Goal: Task Accomplishment & Management: Manage account settings

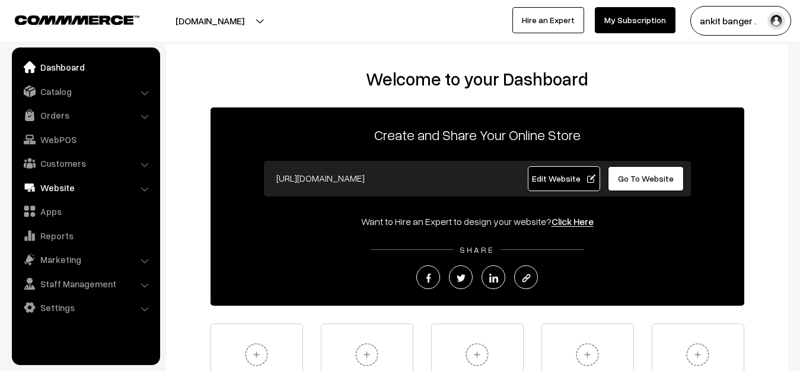
click at [63, 191] on link "Website" at bounding box center [85, 187] width 141 height 21
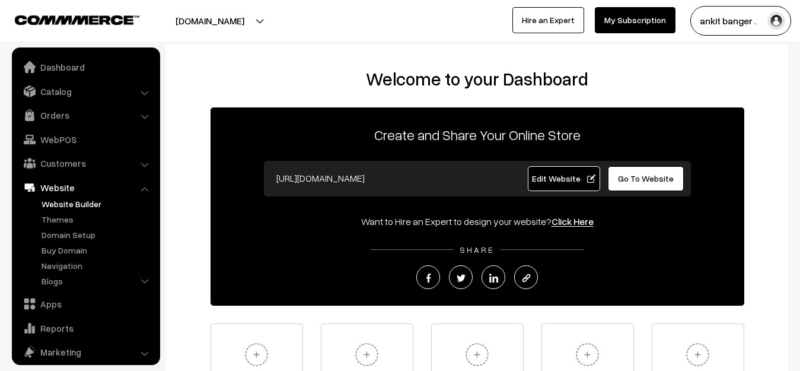
click at [66, 205] on link "Website Builder" at bounding box center [97, 203] width 117 height 12
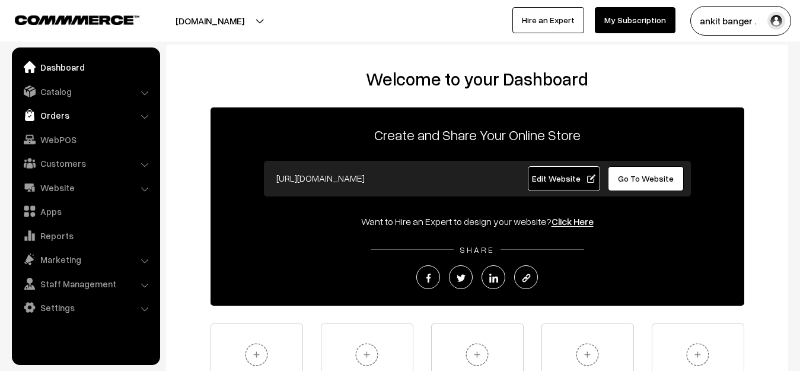
click at [65, 117] on link "Orders" at bounding box center [85, 114] width 141 height 21
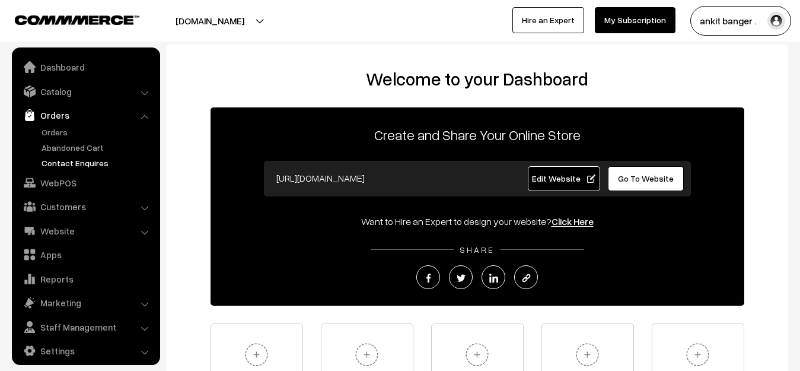
click at [57, 165] on link "Contact Enquires" at bounding box center [97, 163] width 117 height 12
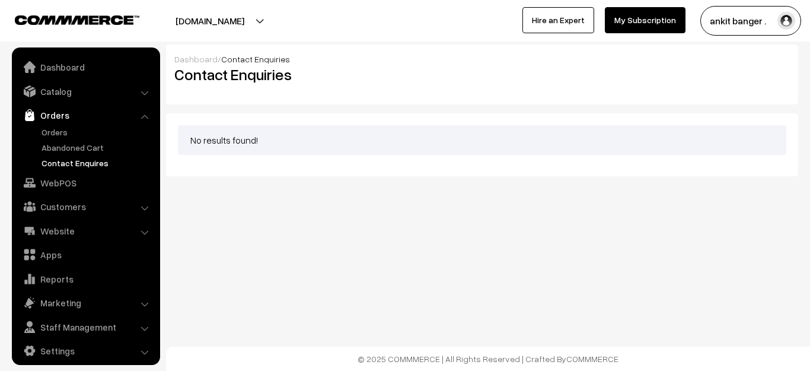
scroll to position [8, 0]
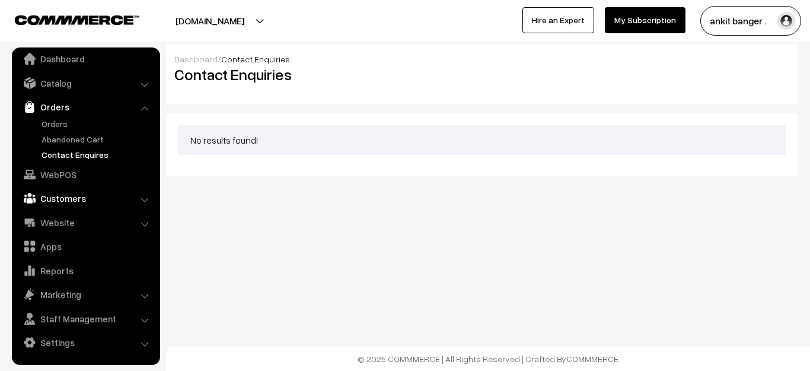
click at [74, 195] on link "Customers" at bounding box center [85, 197] width 141 height 21
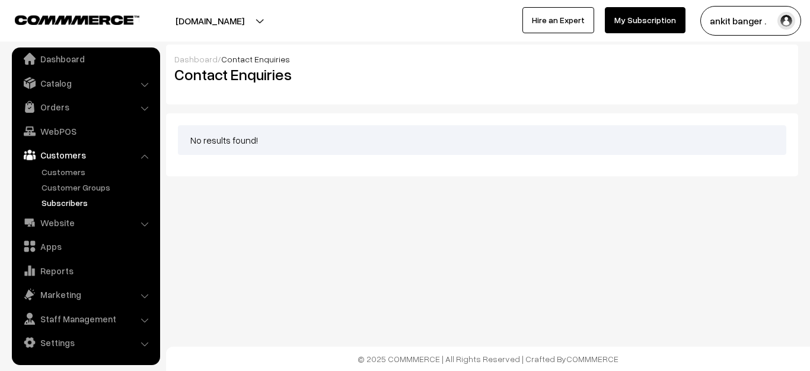
click at [65, 200] on link "Subscribers" at bounding box center [97, 202] width 117 height 12
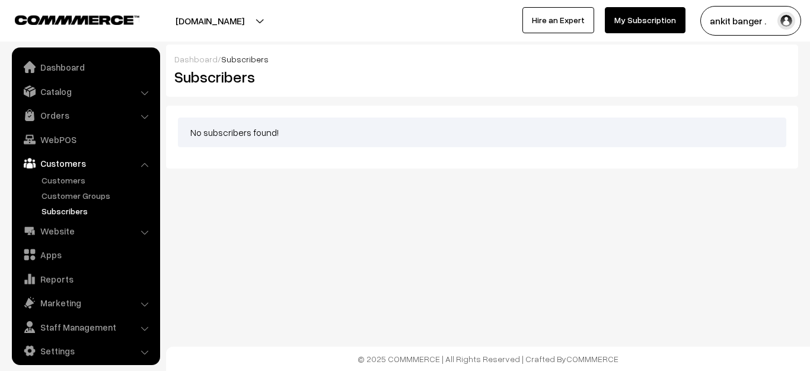
click at [221, 24] on button "[DOMAIN_NAME]" at bounding box center [210, 21] width 152 height 30
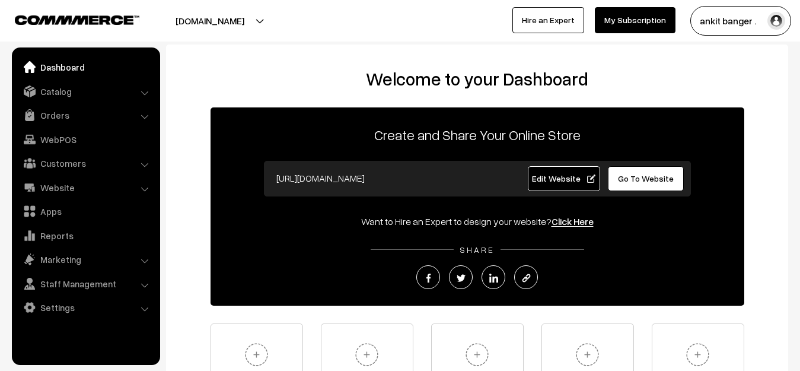
click at [66, 66] on link "Dashboard" at bounding box center [85, 66] width 141 height 21
click at [65, 184] on link "Website" at bounding box center [85, 187] width 141 height 21
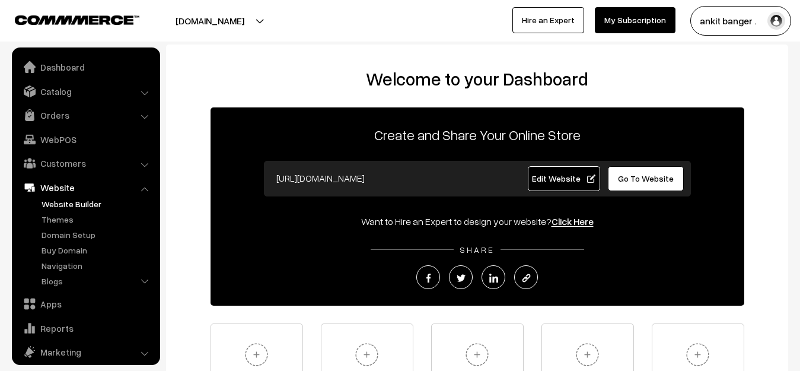
click at [67, 202] on link "Website Builder" at bounding box center [97, 203] width 117 height 12
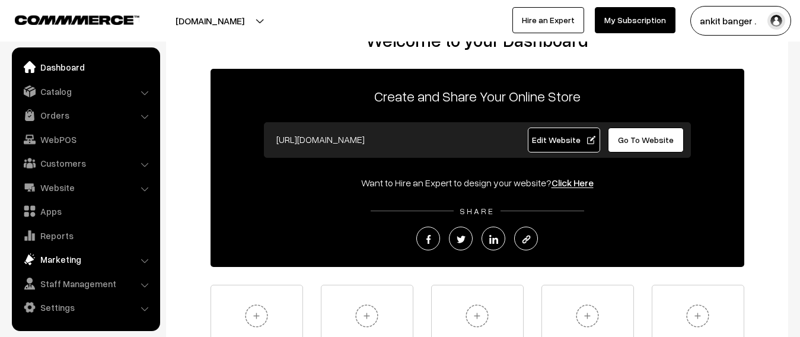
scroll to position [59, 0]
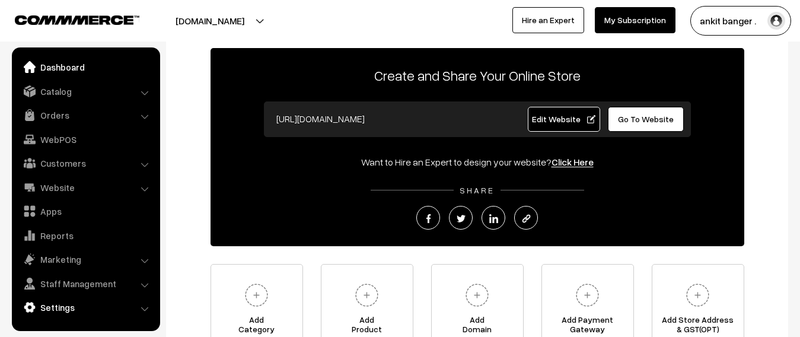
click at [58, 305] on link "Settings" at bounding box center [85, 306] width 141 height 21
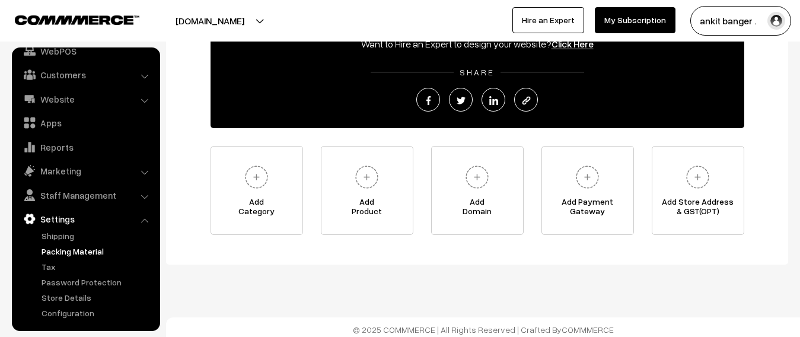
scroll to position [178, 0]
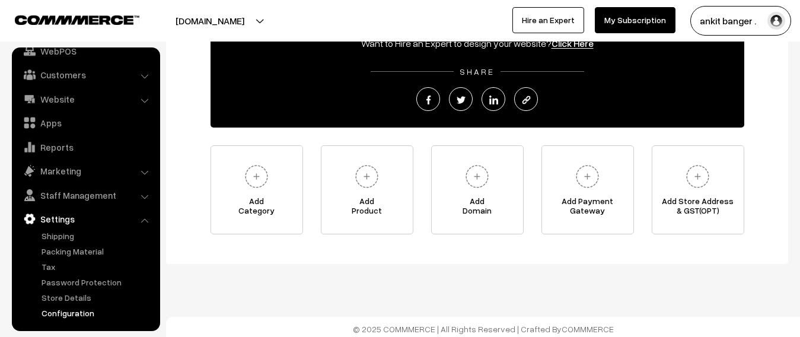
click at [65, 309] on link "Configuration" at bounding box center [97, 313] width 117 height 12
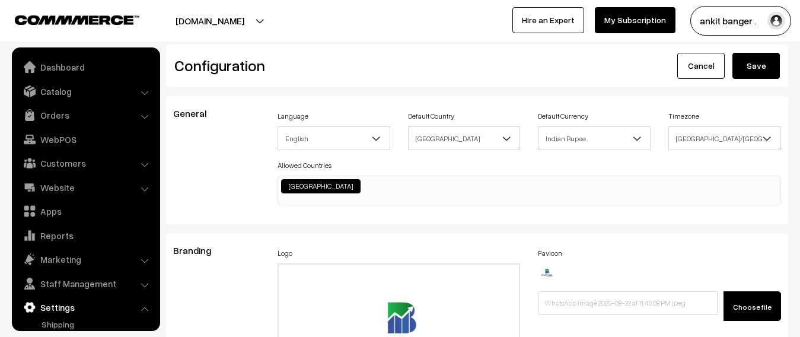
scroll to position [954, 0]
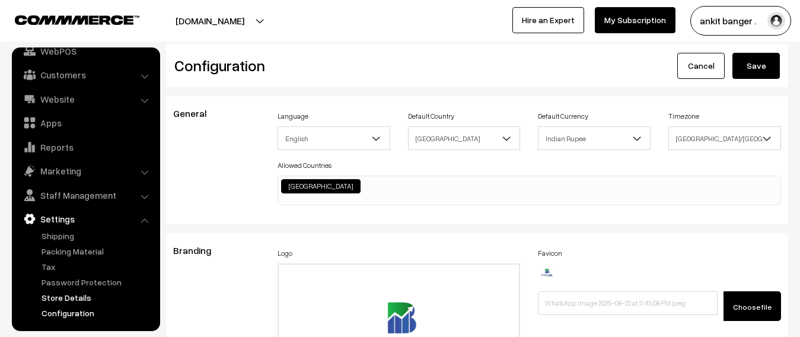
click at [64, 293] on link "Store Details" at bounding box center [97, 297] width 117 height 12
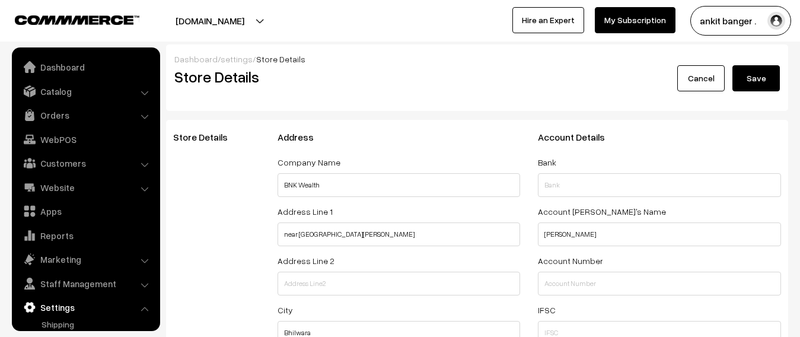
select select "99"
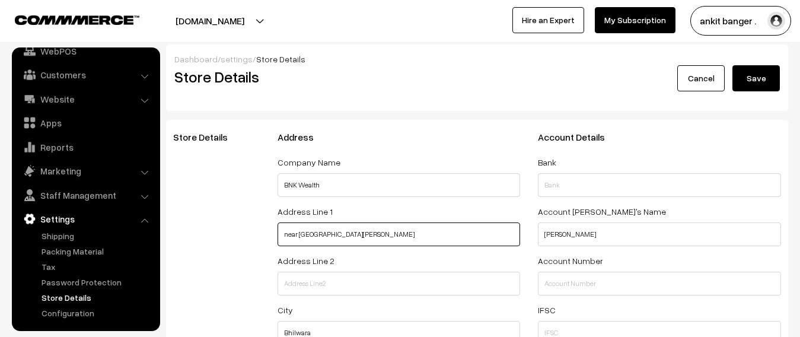
click at [442, 228] on input "near mahila ashram school sharda colony bhilwara" at bounding box center [398, 234] width 243 height 24
click at [439, 236] on input "near mahila ashram school sharda colony bhilwara" at bounding box center [398, 234] width 243 height 24
click at [439, 235] on input "near mahila ashram school sharda colony bhilwara" at bounding box center [398, 234] width 243 height 24
type input "i"
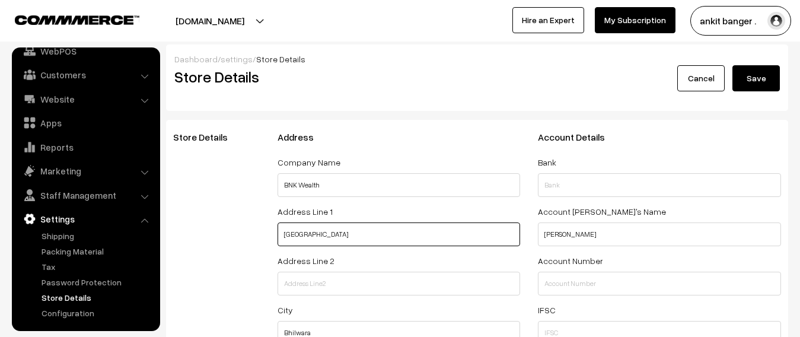
type input "India"
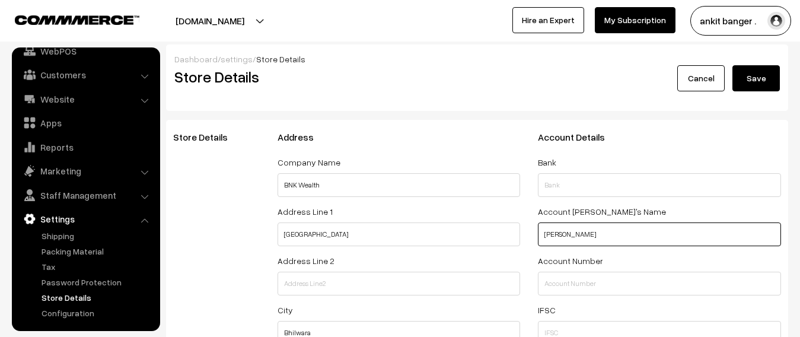
click at [563, 231] on input "ankit bangar" at bounding box center [659, 234] width 243 height 24
click at [564, 231] on input "ankit bangar" at bounding box center [659, 234] width 243 height 24
click at [567, 233] on input "ankit bangar" at bounding box center [659, 234] width 243 height 24
click at [592, 232] on input "ankit bangar" at bounding box center [659, 234] width 243 height 24
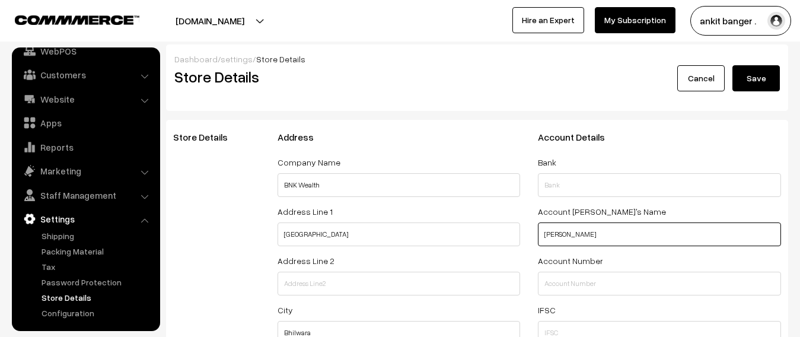
drag, startPoint x: 592, startPoint y: 232, endPoint x: 541, endPoint y: 247, distance: 52.9
click at [541, 247] on div "VAT Service Tax Account Details Bank Account holder's Name ankit bangar Account…" at bounding box center [659, 291] width 261 height 318
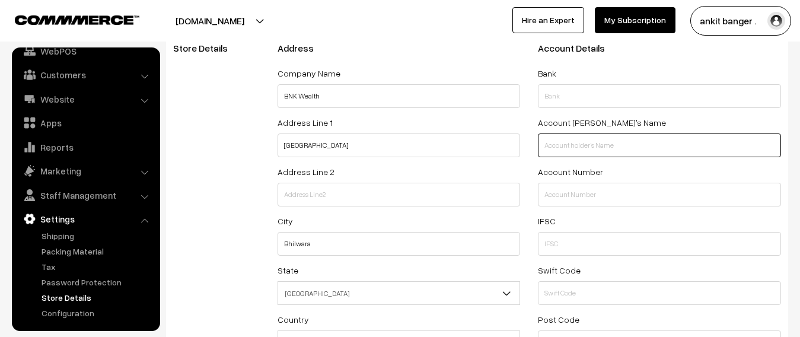
scroll to position [119, 0]
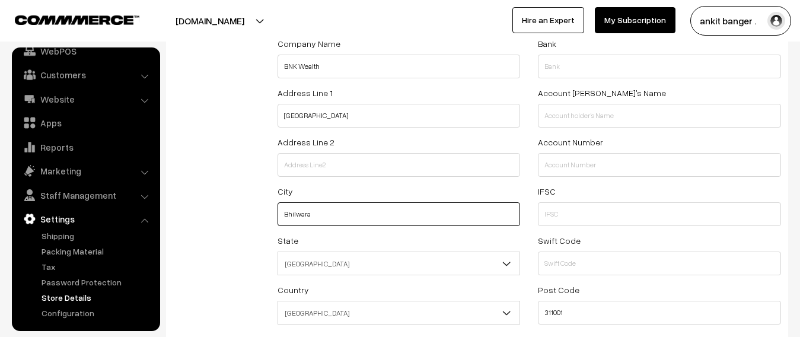
click at [448, 212] on input "Bhilwara" at bounding box center [398, 214] width 243 height 24
type input "India"
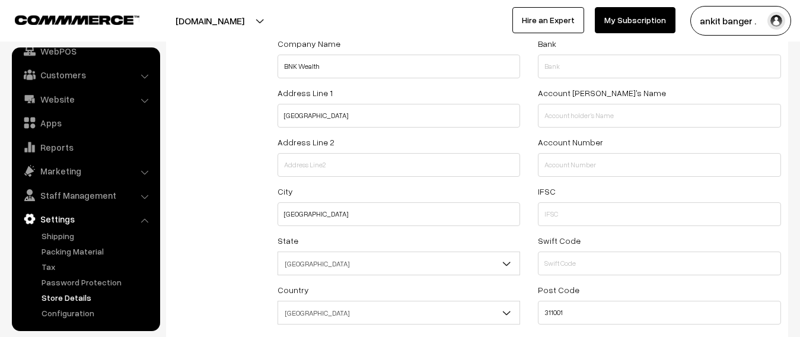
click at [454, 254] on span "Rajasthan" at bounding box center [399, 263] width 242 height 21
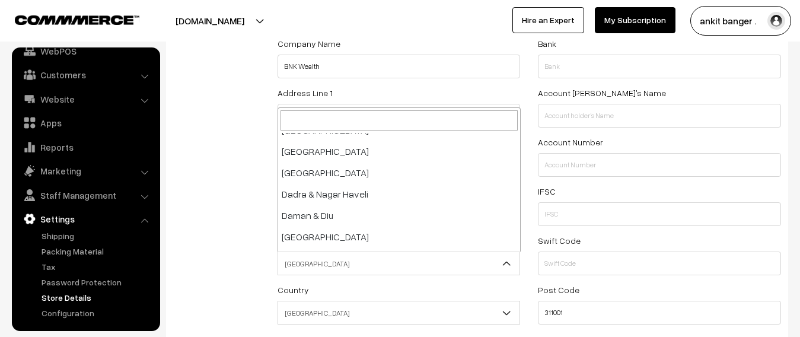
scroll to position [0, 0]
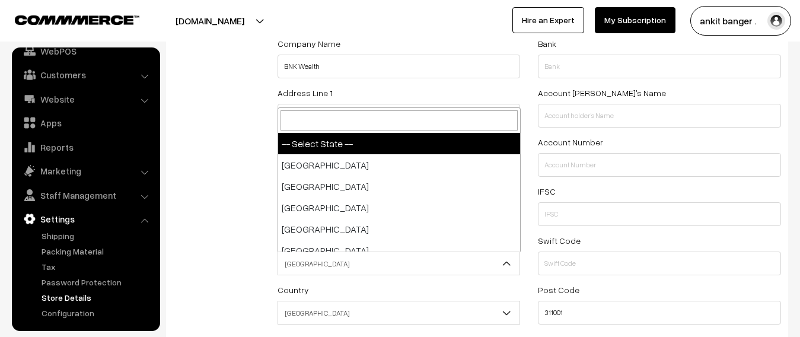
select select
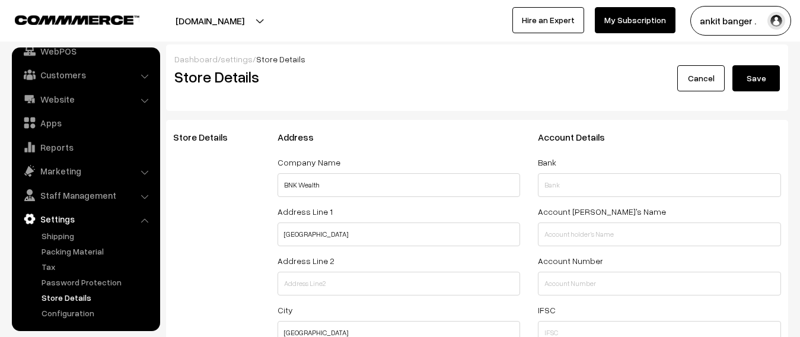
click at [749, 84] on button "Save" at bounding box center [755, 78] width 47 height 26
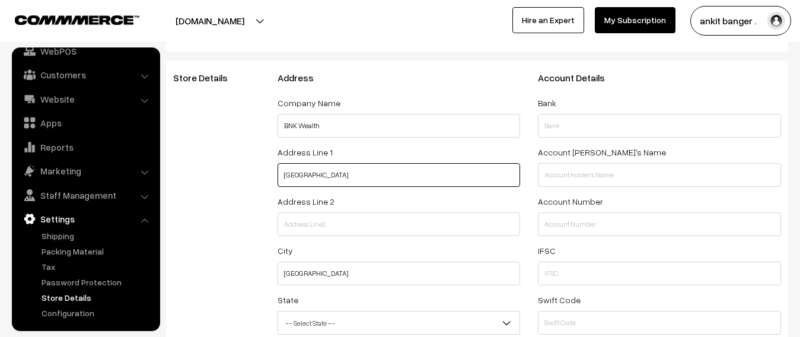
click at [366, 170] on input "India" at bounding box center [398, 175] width 243 height 24
click at [367, 170] on input "India" at bounding box center [398, 175] width 243 height 24
type input "mumbai"
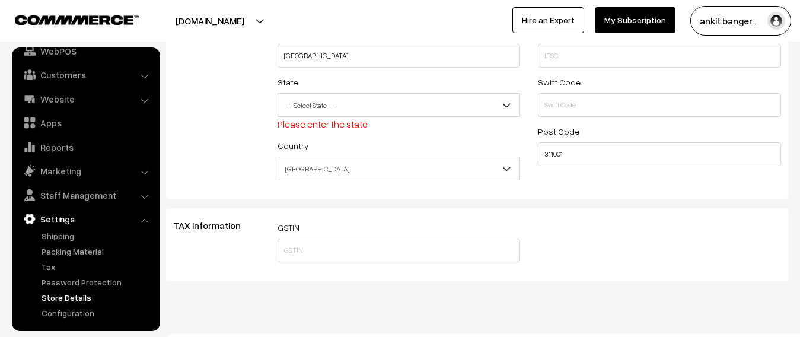
click at [356, 113] on span "-- Select State --" at bounding box center [399, 105] width 242 height 21
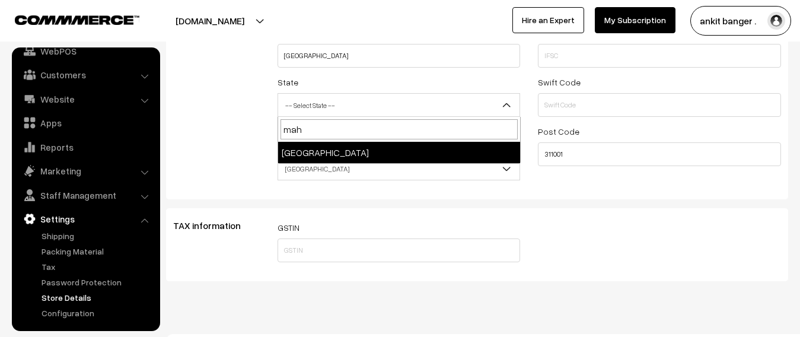
type input "mah"
select select "Maharashtra"
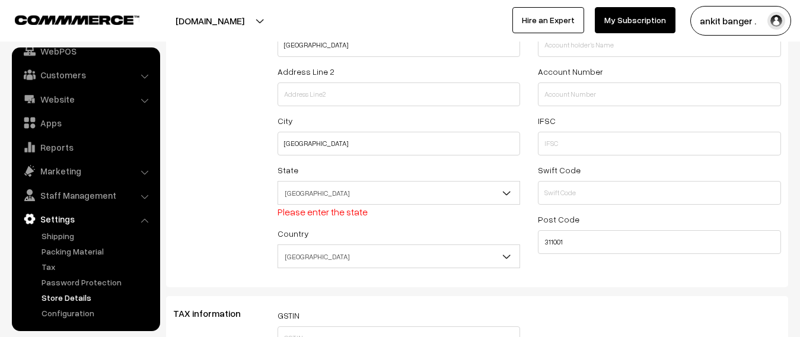
scroll to position [2, 0]
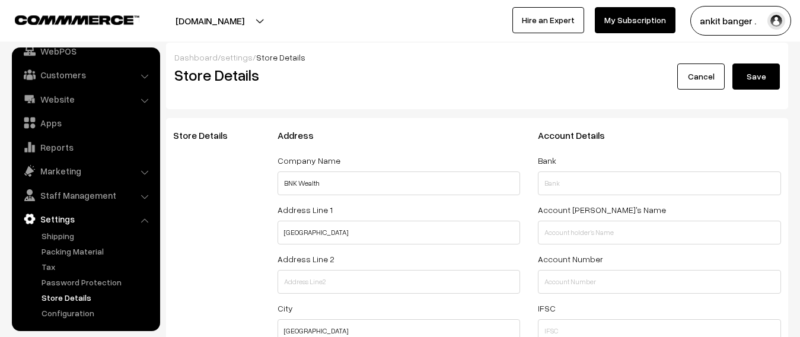
click at [765, 82] on button "Save" at bounding box center [755, 76] width 47 height 26
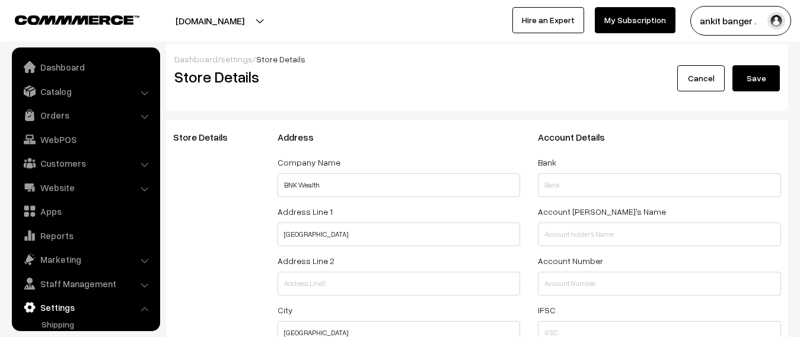
select select "99"
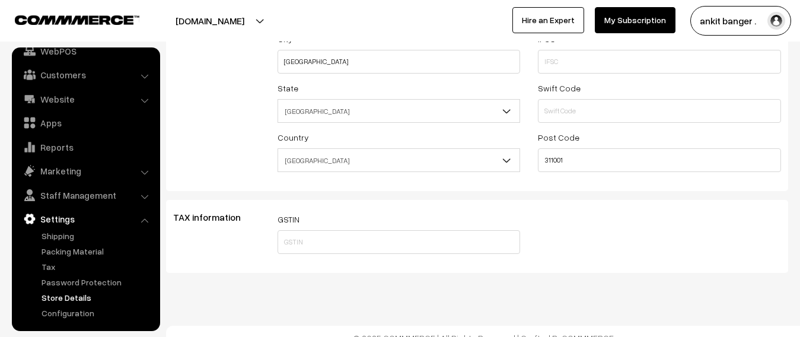
scroll to position [284, 0]
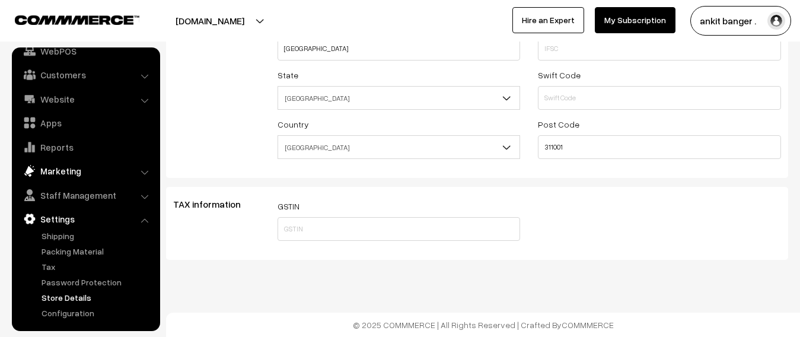
click at [65, 170] on link "Marketing" at bounding box center [85, 170] width 141 height 21
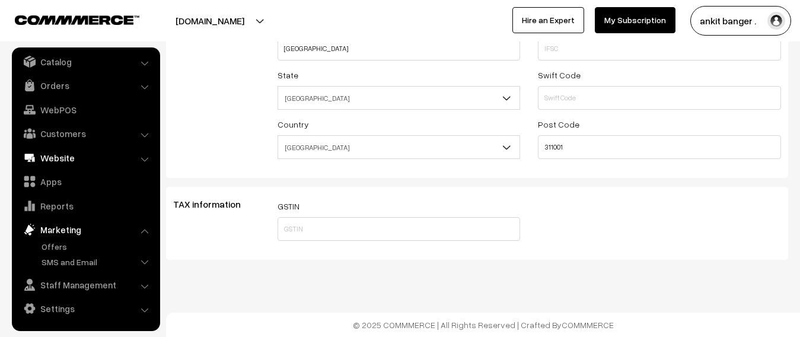
click at [65, 156] on link "Website" at bounding box center [85, 157] width 141 height 21
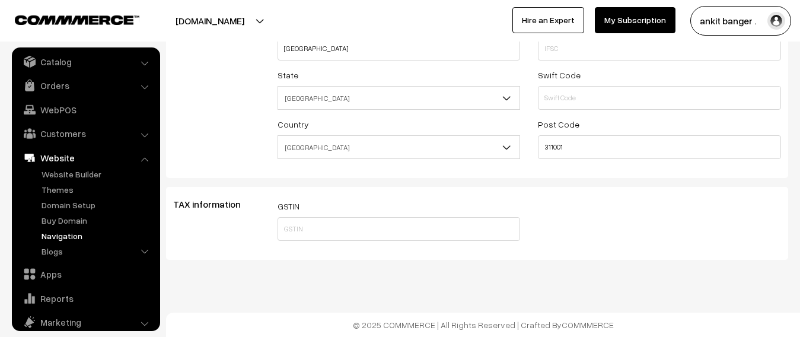
click at [74, 236] on link "Navigation" at bounding box center [97, 235] width 117 height 12
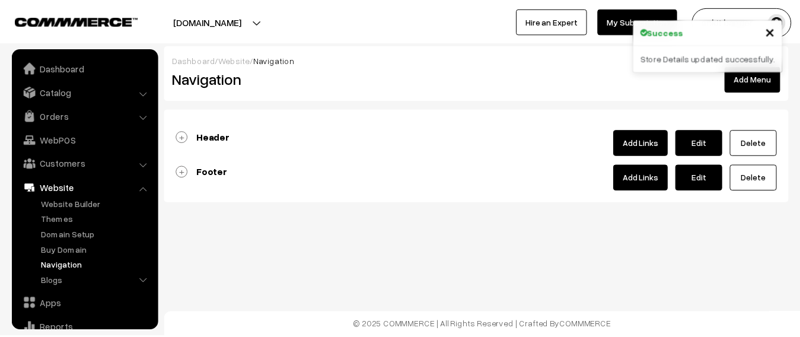
scroll to position [91, 0]
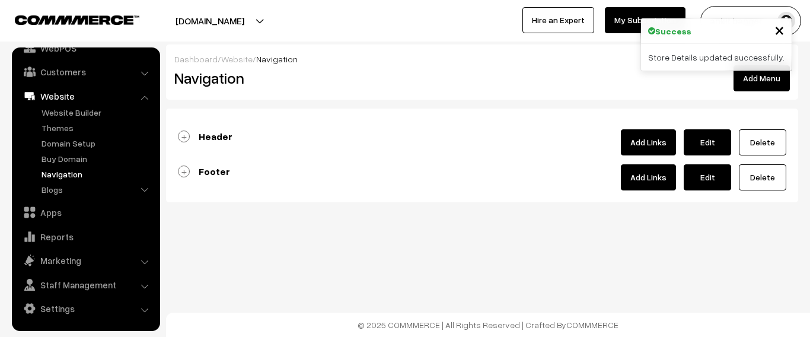
click at [215, 136] on b "Header" at bounding box center [216, 136] width 34 height 12
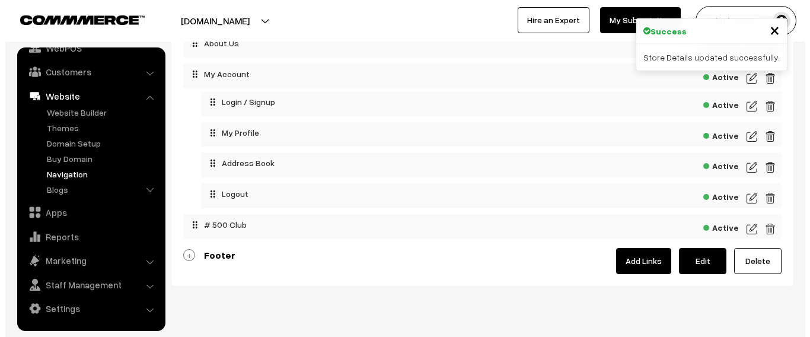
scroll to position [237, 0]
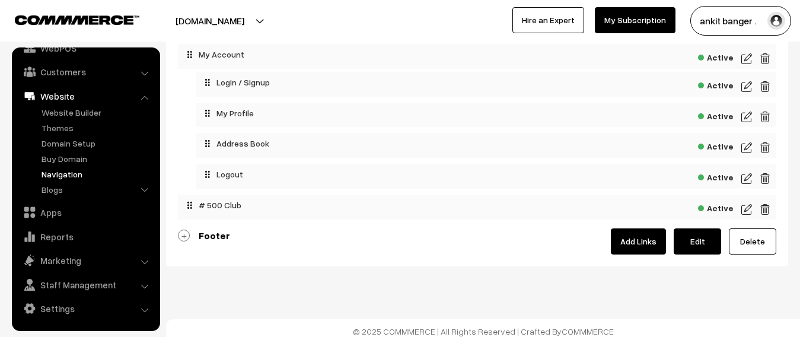
click at [747, 211] on img at bounding box center [746, 209] width 11 height 14
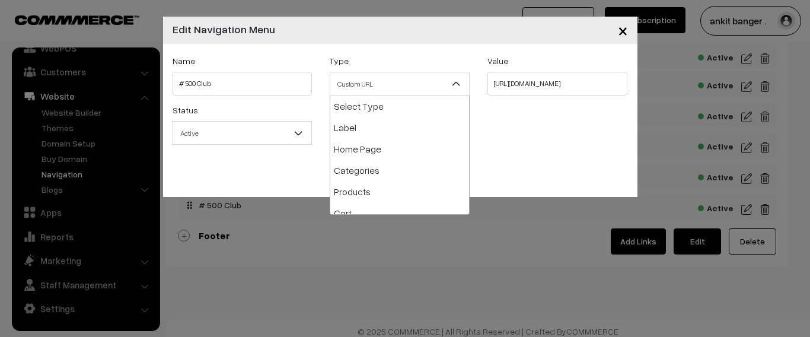
click at [401, 78] on span "Custom URL" at bounding box center [399, 84] width 139 height 21
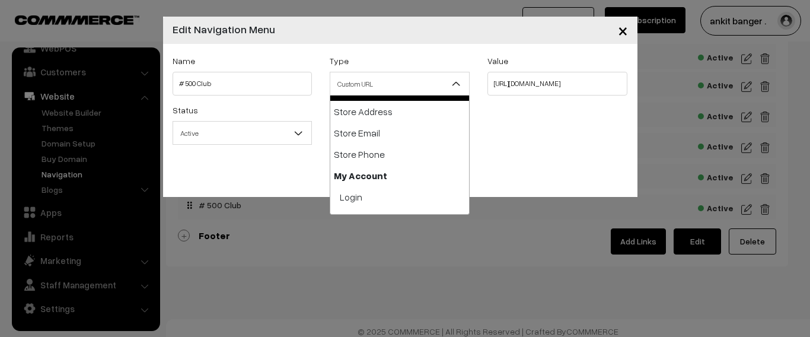
scroll to position [210, 0]
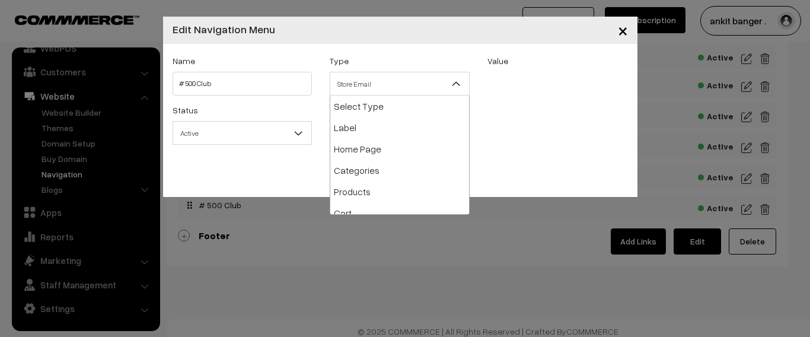
click at [421, 85] on span "Store Email" at bounding box center [399, 84] width 139 height 21
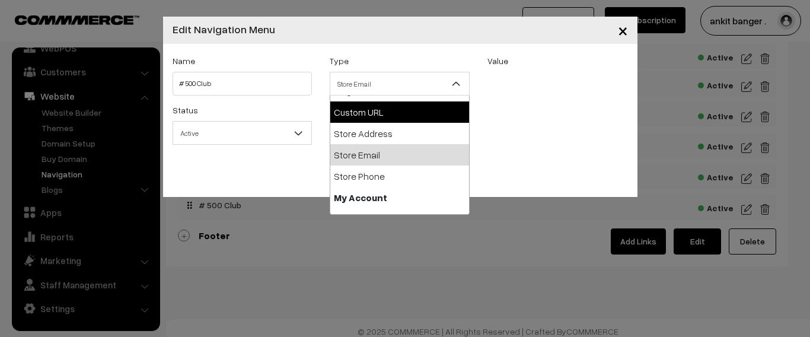
scroll to position [192, 0]
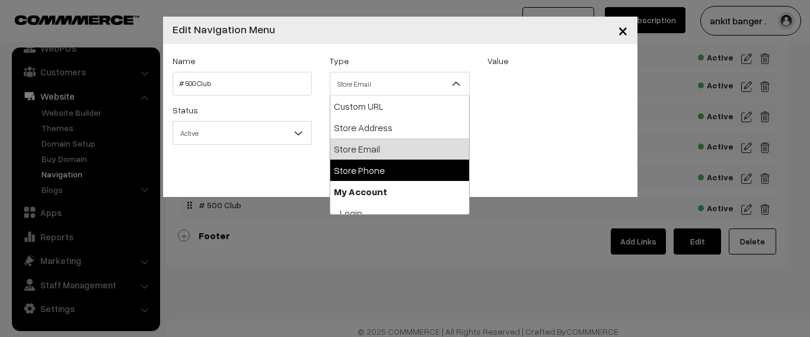
select select "store-phone"
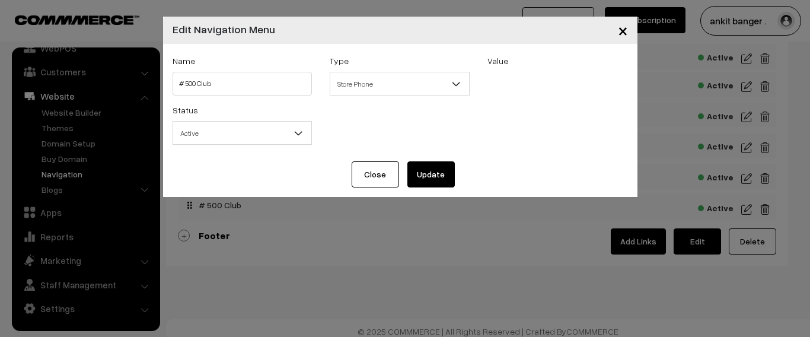
click at [445, 172] on button "Update" at bounding box center [430, 174] width 47 height 26
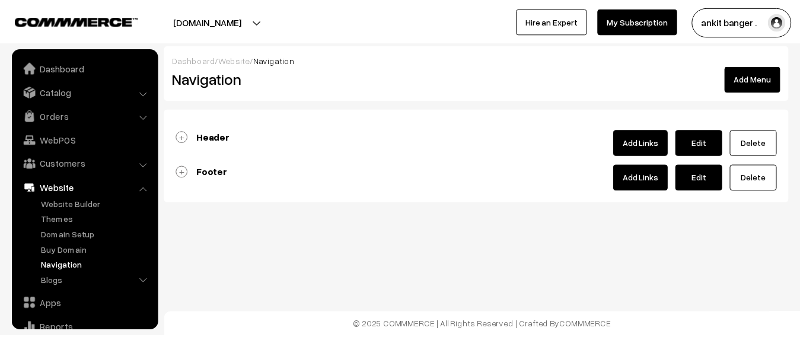
scroll to position [91, 0]
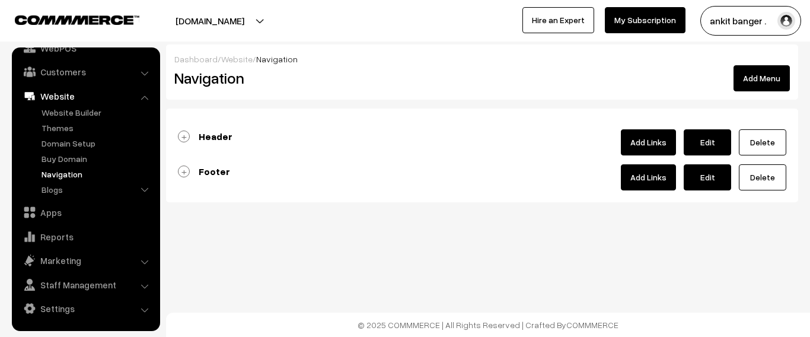
click at [234, 136] on div "Header Add Links Edit [GEOGRAPHIC_DATA]" at bounding box center [482, 142] width 608 height 26
click at [221, 136] on b "Header" at bounding box center [216, 136] width 34 height 12
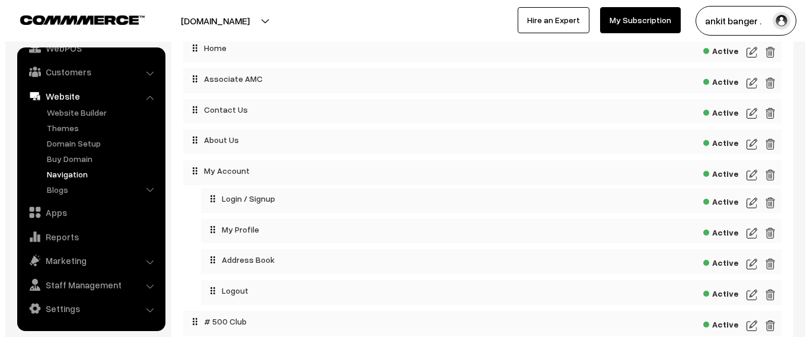
scroll to position [178, 0]
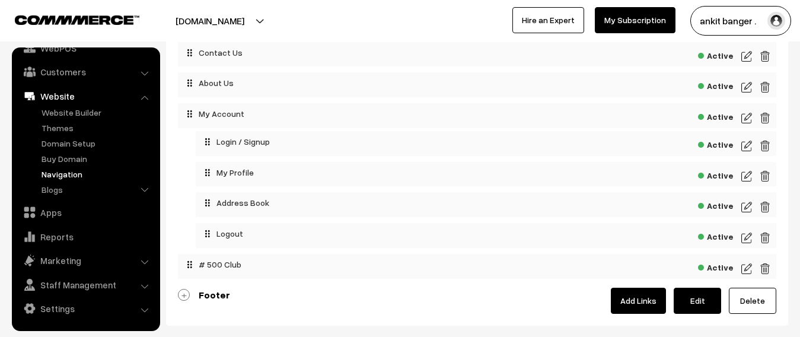
click at [750, 270] on img at bounding box center [746, 268] width 11 height 14
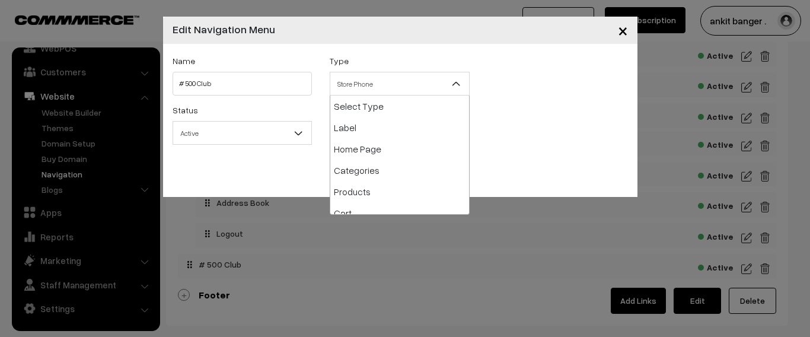
click at [395, 90] on span "Store Phone" at bounding box center [399, 84] width 139 height 21
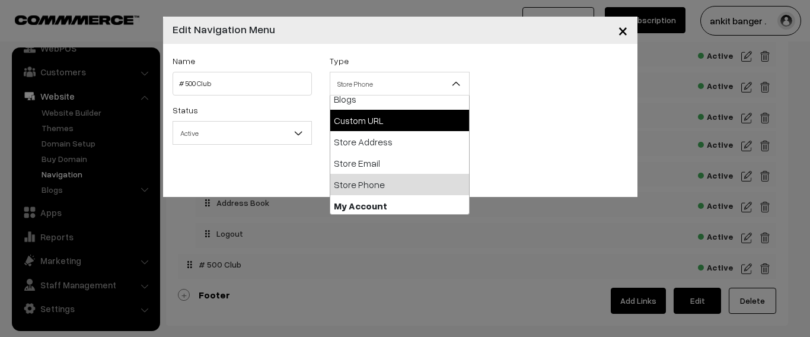
select select "web"
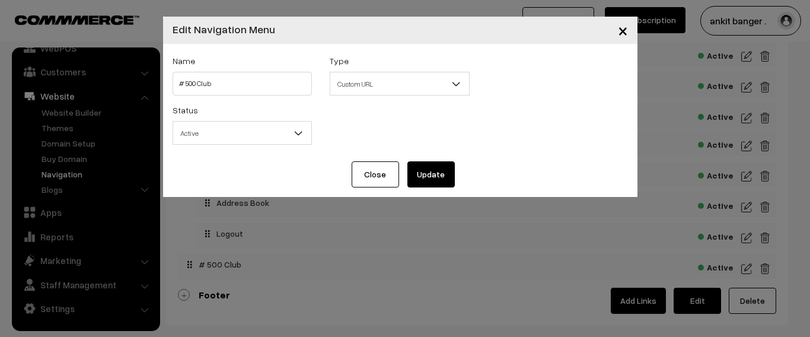
click at [427, 171] on button "Update" at bounding box center [430, 174] width 47 height 26
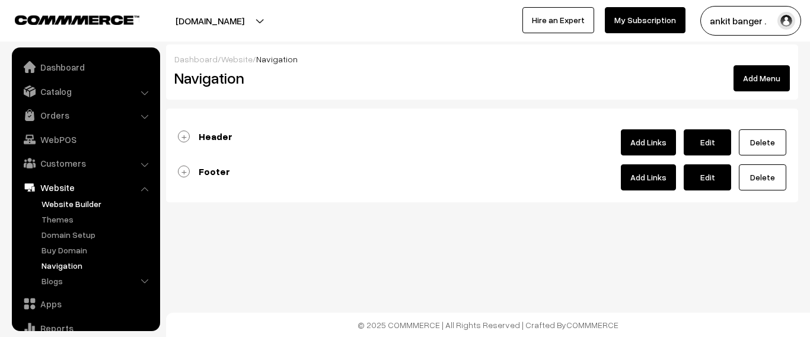
click at [72, 197] on link "Website Builder" at bounding box center [97, 203] width 117 height 12
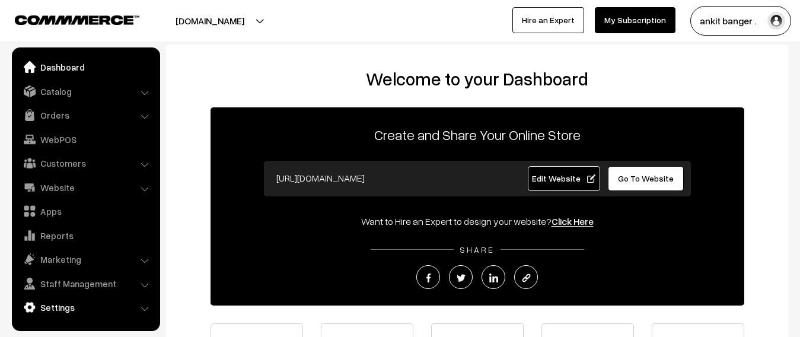
click at [59, 306] on link "Settings" at bounding box center [85, 306] width 141 height 21
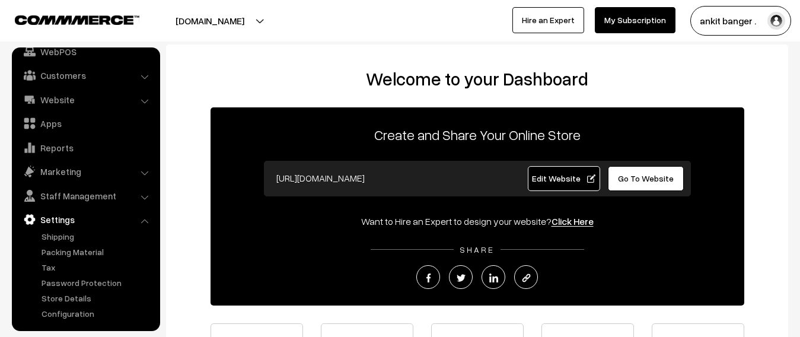
scroll to position [88, 0]
click at [68, 313] on link "Configuration" at bounding box center [97, 313] width 117 height 12
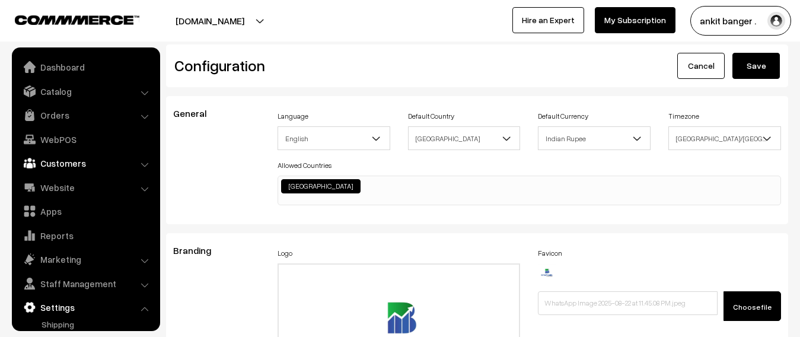
click at [71, 71] on link "Dashboard" at bounding box center [85, 66] width 141 height 21
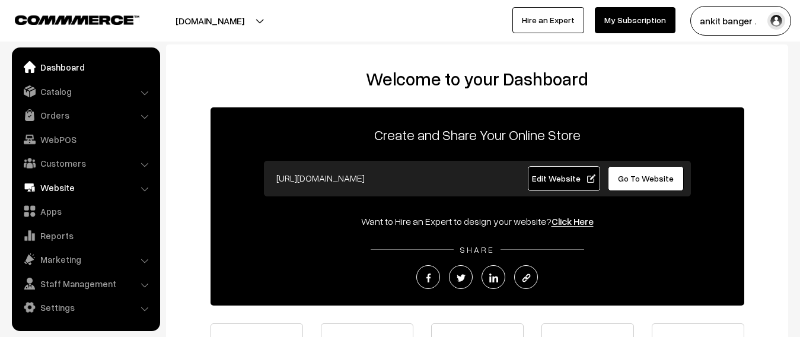
click at [60, 187] on link "Website" at bounding box center [85, 187] width 141 height 21
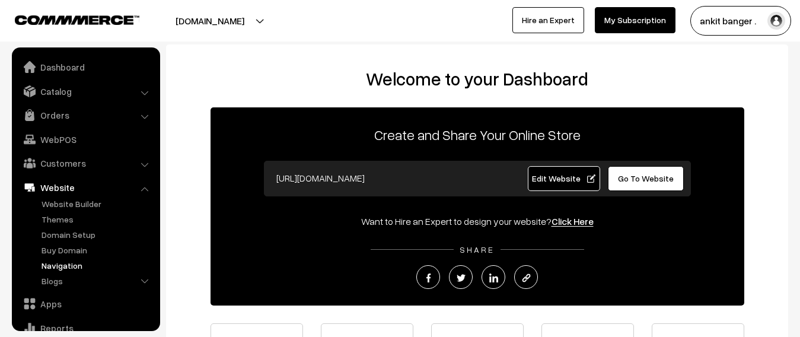
click at [70, 267] on link "Navigation" at bounding box center [97, 265] width 117 height 12
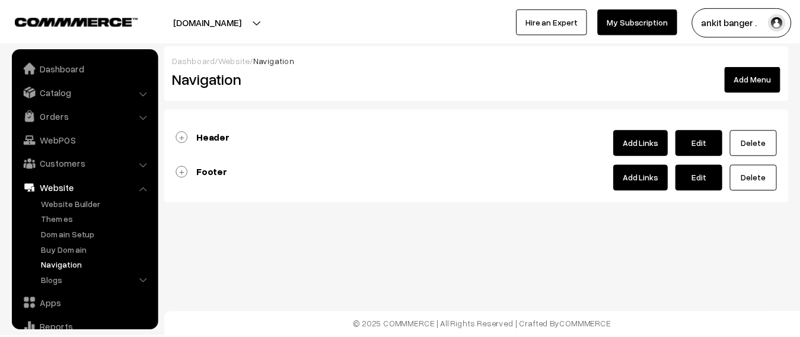
scroll to position [91, 0]
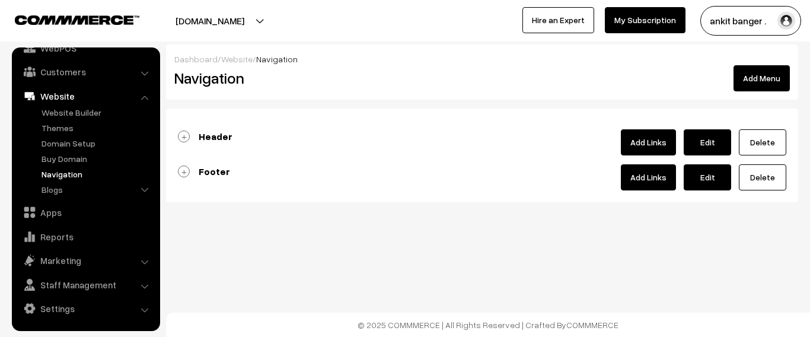
click at [205, 137] on b "Header" at bounding box center [216, 136] width 34 height 12
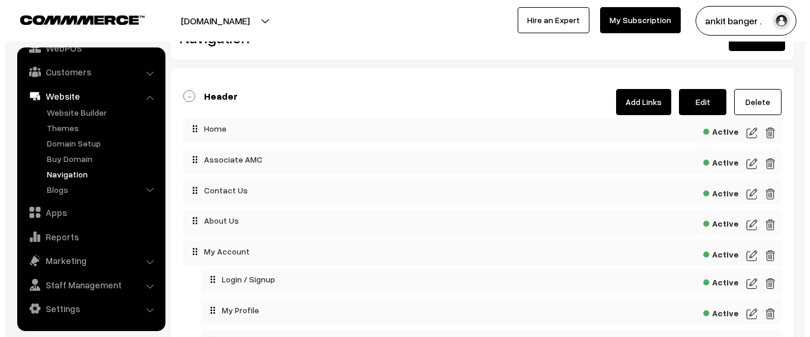
scroll to position [244, 0]
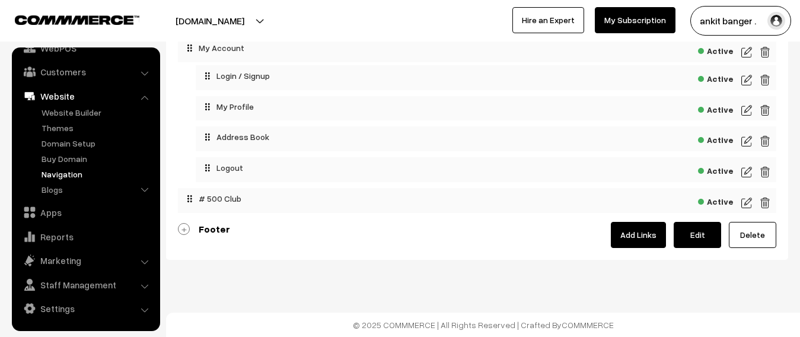
click at [746, 200] on img at bounding box center [746, 203] width 11 height 14
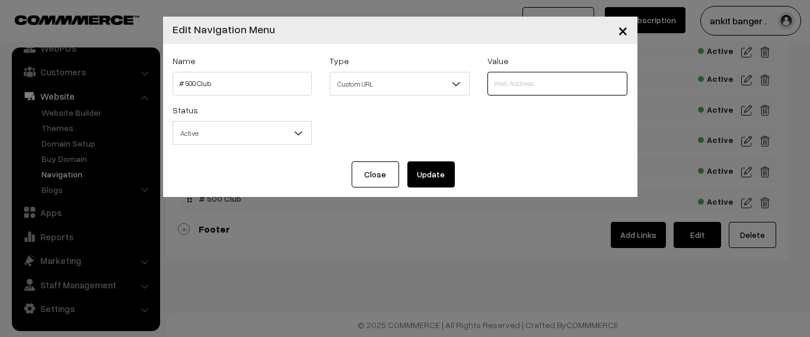
paste input "https://wa.me/919118611861"
type input "https://wa.me/919118611861"
click at [450, 178] on button "Update" at bounding box center [430, 174] width 47 height 26
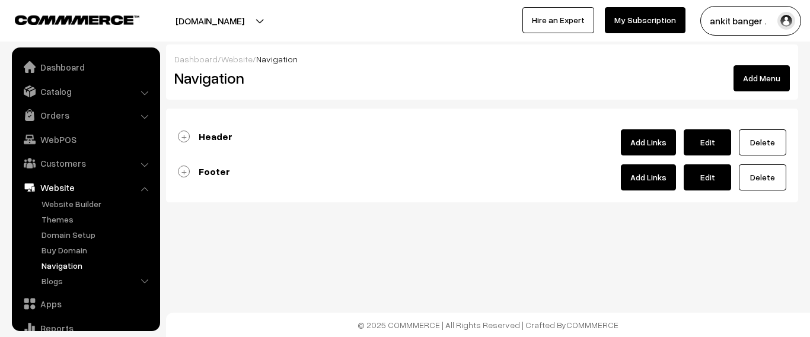
scroll to position [91, 0]
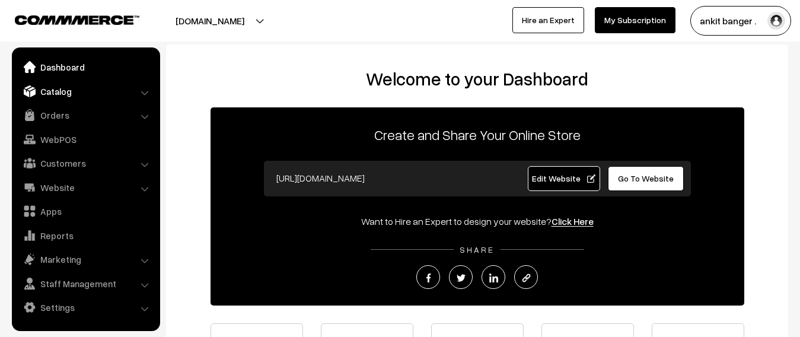
click at [72, 97] on link "Catalog" at bounding box center [85, 91] width 141 height 21
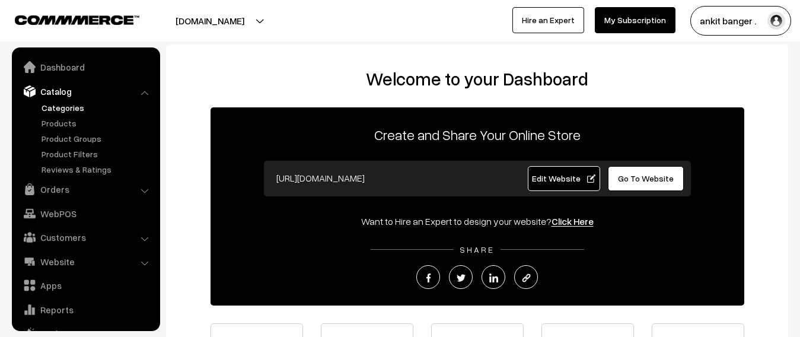
click at [70, 107] on link "Categories" at bounding box center [97, 107] width 117 height 12
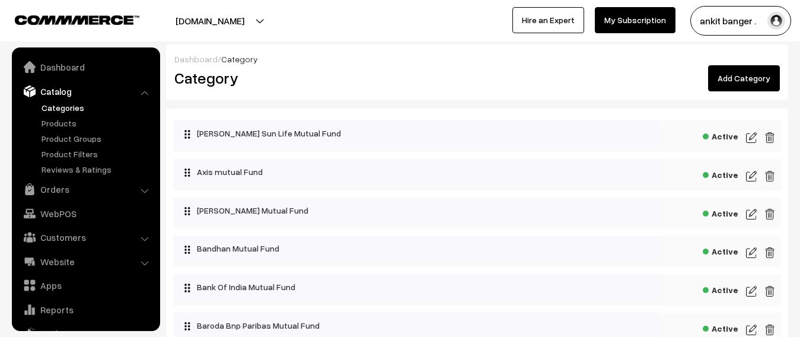
scroll to position [33, 0]
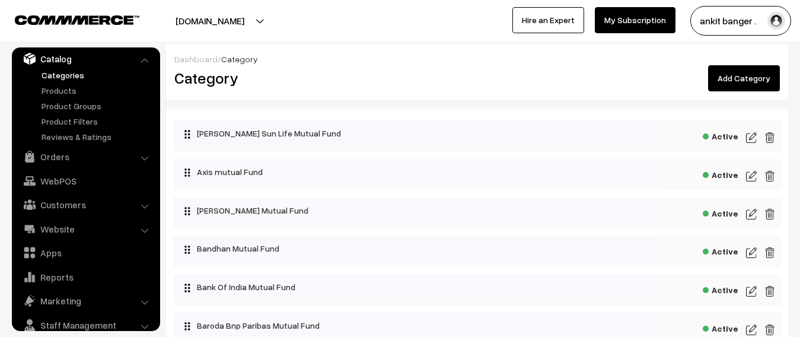
click at [750, 139] on img at bounding box center [751, 137] width 11 height 14
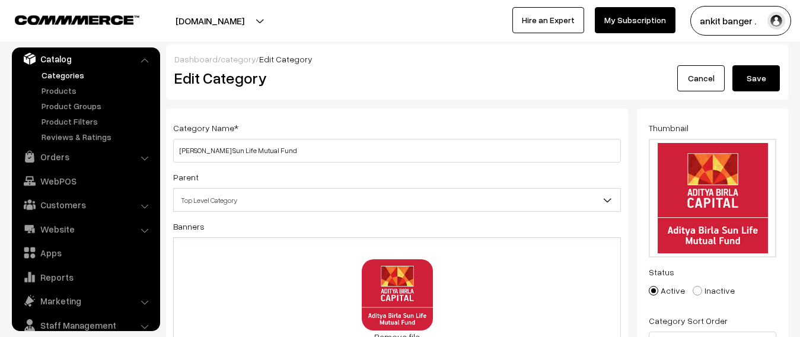
click at [492, 196] on span "Top Level Category" at bounding box center [397, 200] width 446 height 21
click at [206, 20] on button "[DOMAIN_NAME]" at bounding box center [210, 21] width 152 height 30
click at [84, 60] on link "Catalog" at bounding box center [85, 58] width 141 height 21
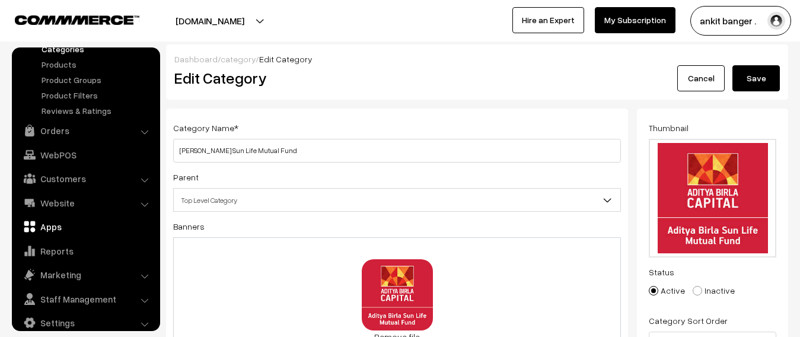
scroll to position [73, 0]
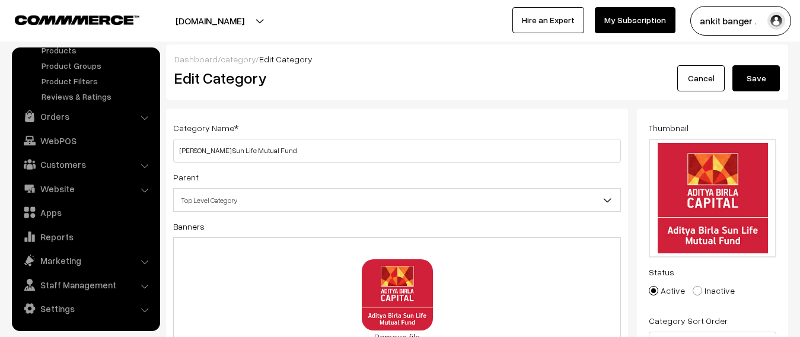
click at [58, 306] on link "Settings" at bounding box center [85, 308] width 141 height 21
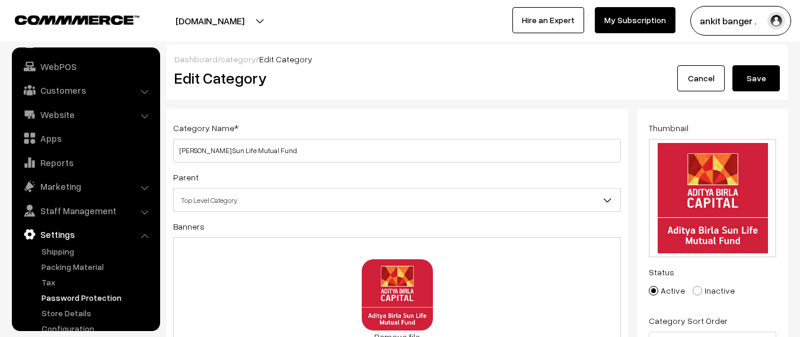
scroll to position [88, 0]
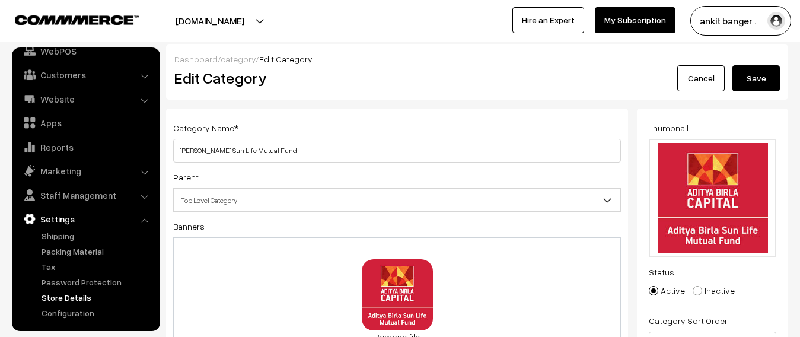
click at [78, 296] on link "Store Details" at bounding box center [97, 297] width 117 height 12
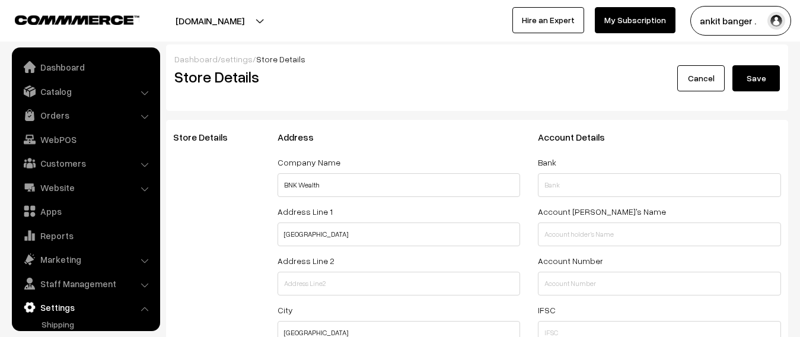
select select "99"
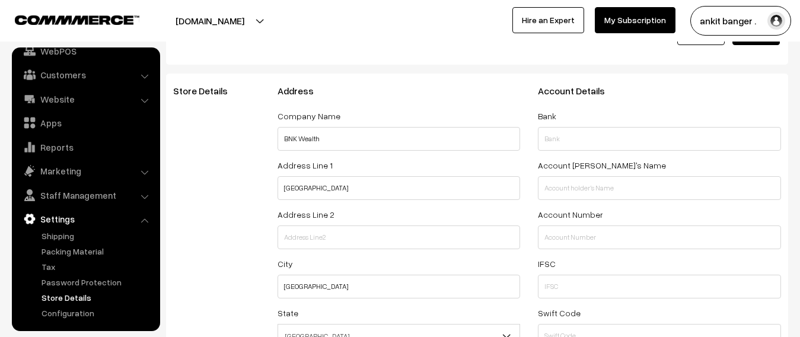
scroll to position [178, 0]
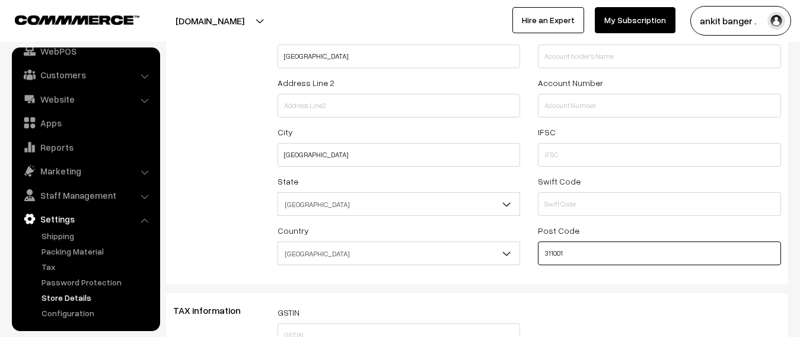
click at [604, 254] on input "311001" at bounding box center [659, 253] width 243 height 24
type input "0"
paste input "400091"
type input "400091"
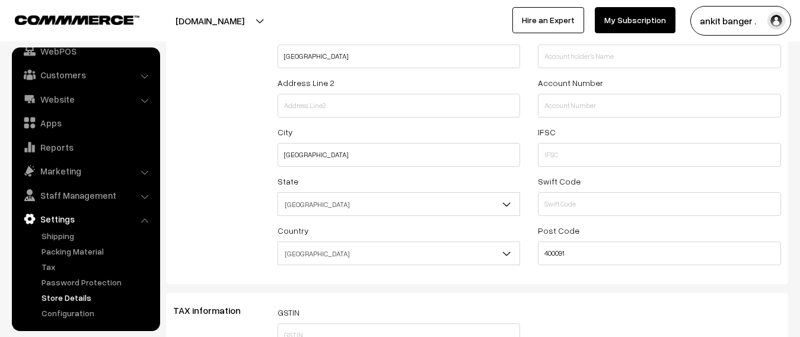
click at [576, 295] on div "TAX information GSTIN Global Settings By keeping tax setting as Custom for the …" at bounding box center [477, 329] width 622 height 73
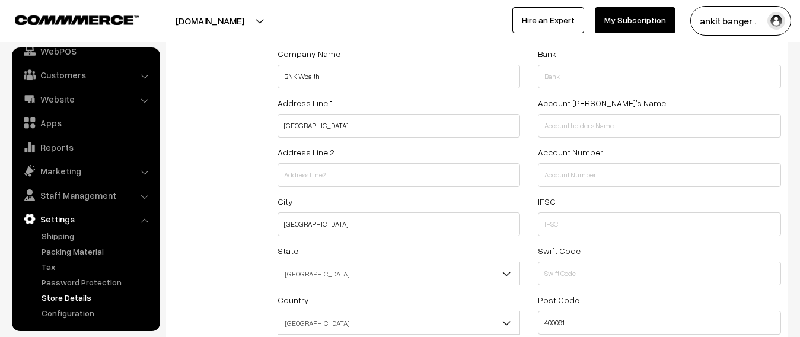
scroll to position [0, 0]
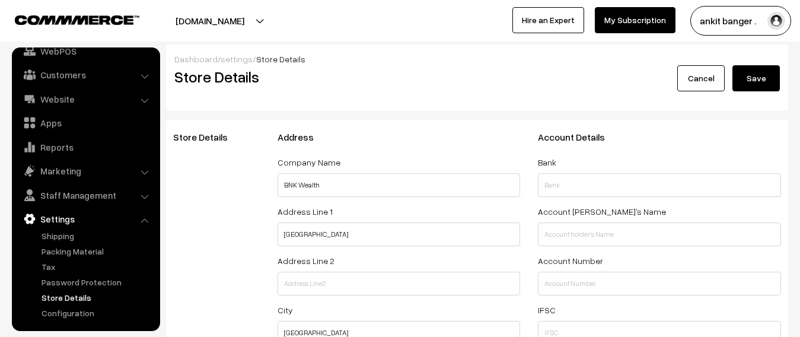
click at [765, 71] on button "Save" at bounding box center [755, 78] width 47 height 26
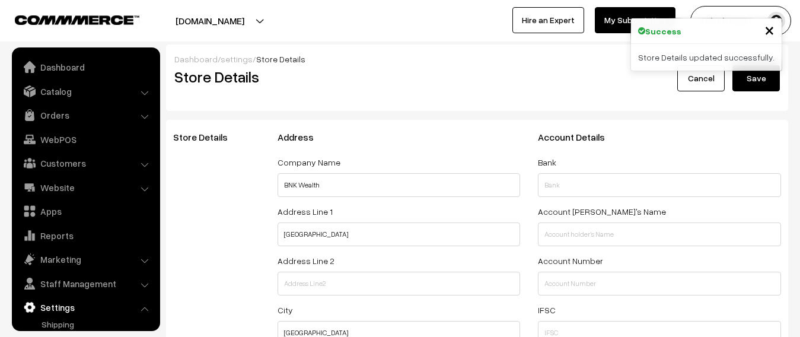
select select "99"
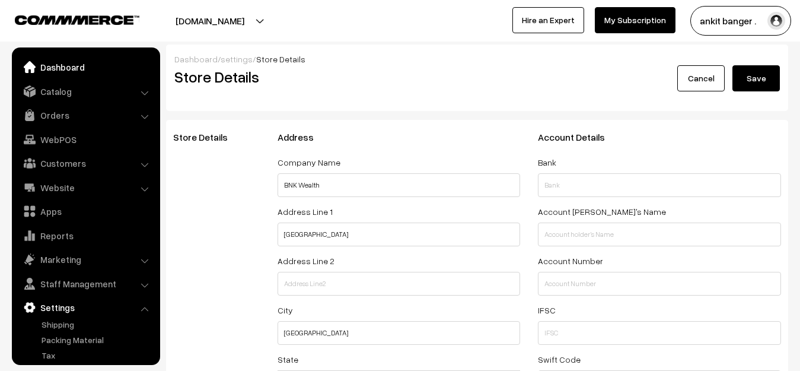
click at [90, 61] on link "Dashboard" at bounding box center [85, 66] width 141 height 21
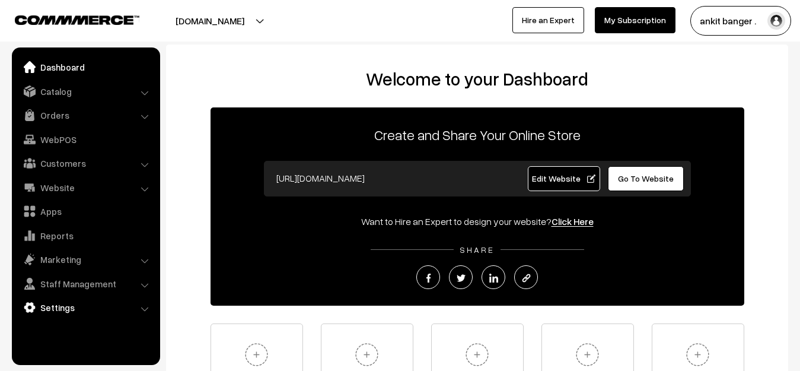
click at [60, 306] on link "Settings" at bounding box center [85, 306] width 141 height 21
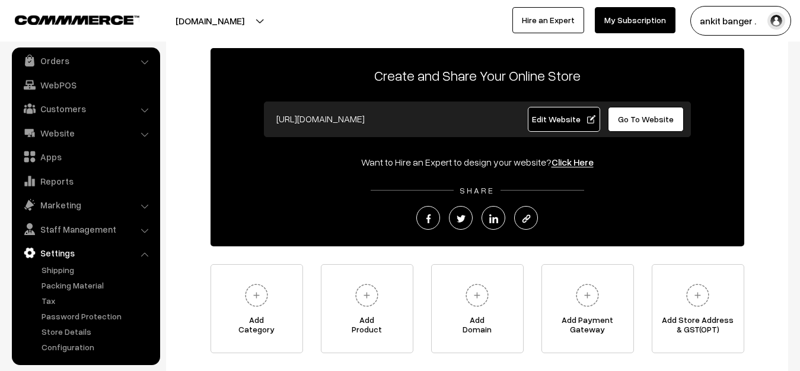
scroll to position [119, 0]
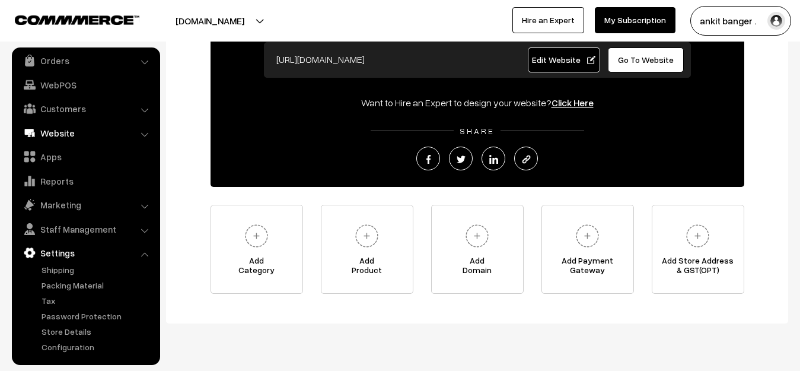
click at [61, 136] on link "Website" at bounding box center [85, 132] width 141 height 21
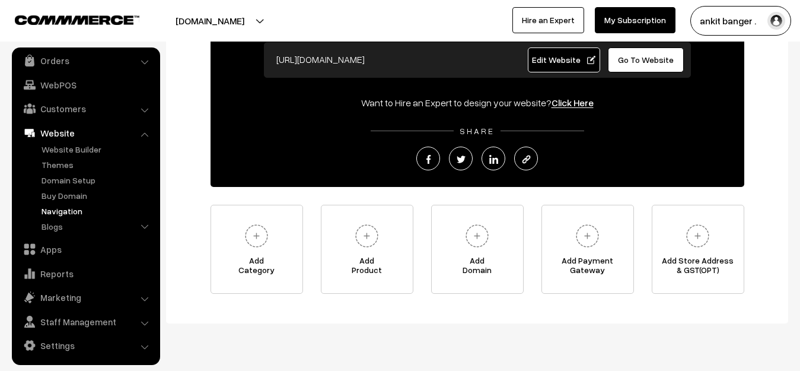
click at [60, 216] on link "Navigation" at bounding box center [97, 211] width 117 height 12
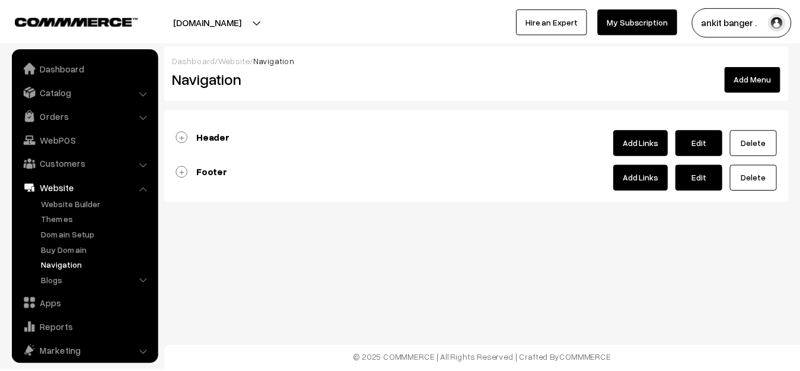
scroll to position [58, 0]
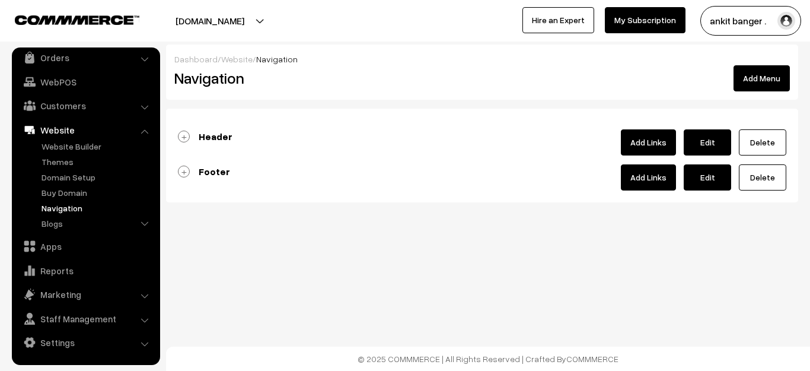
click at [189, 175] on link "Footer" at bounding box center [204, 171] width 52 height 12
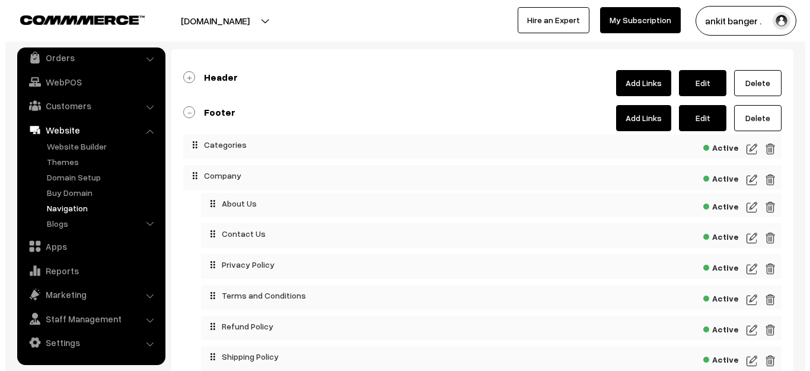
scroll to position [119, 0]
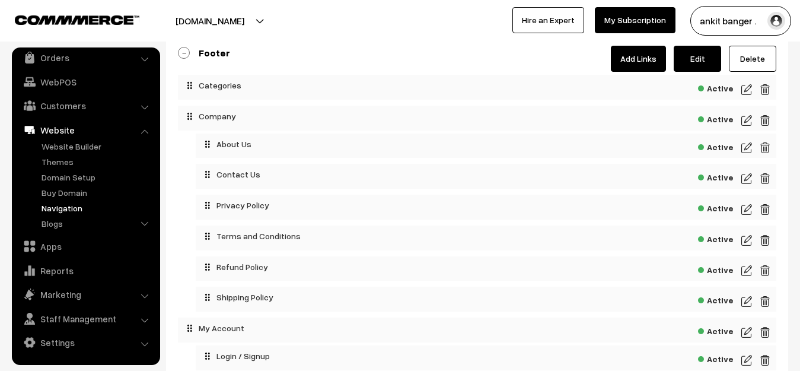
click at [704, 208] on span "Active" at bounding box center [716, 206] width 36 height 15
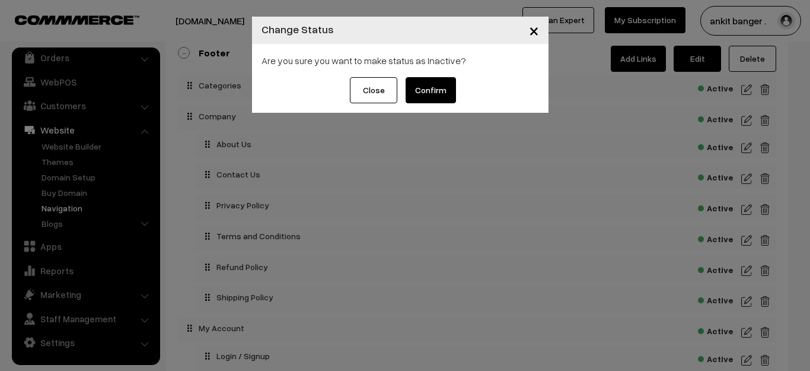
click at [426, 89] on button "Confirm" at bounding box center [431, 90] width 50 height 26
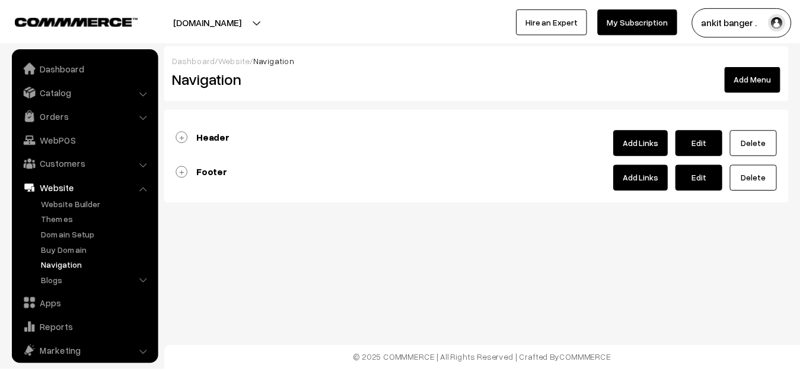
scroll to position [58, 0]
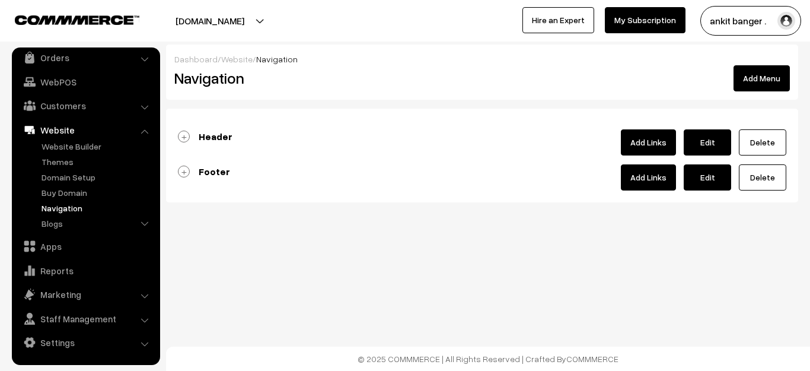
click at [212, 173] on b "Footer" at bounding box center [214, 171] width 31 height 12
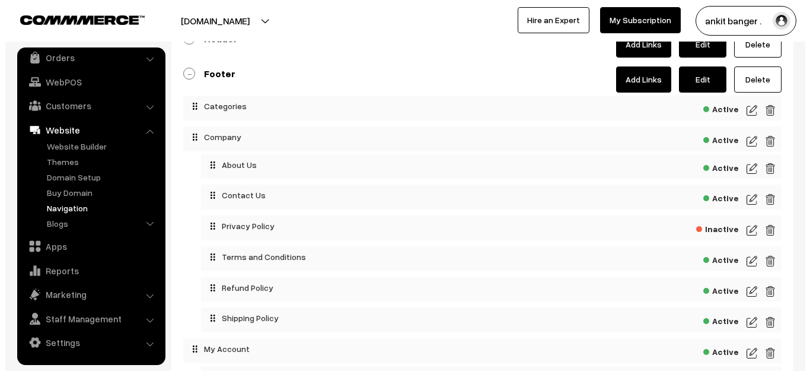
scroll to position [119, 0]
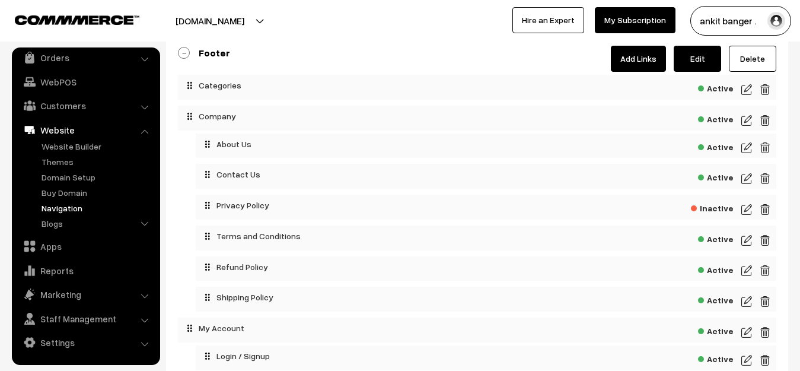
click at [749, 238] on img at bounding box center [746, 240] width 11 height 14
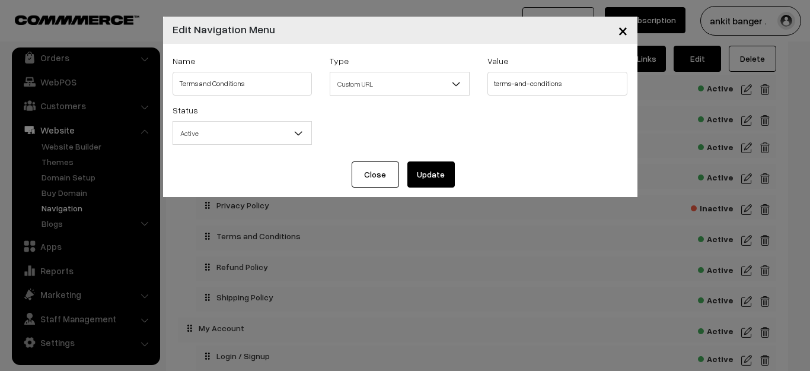
click at [430, 171] on button "Update" at bounding box center [430, 174] width 47 height 26
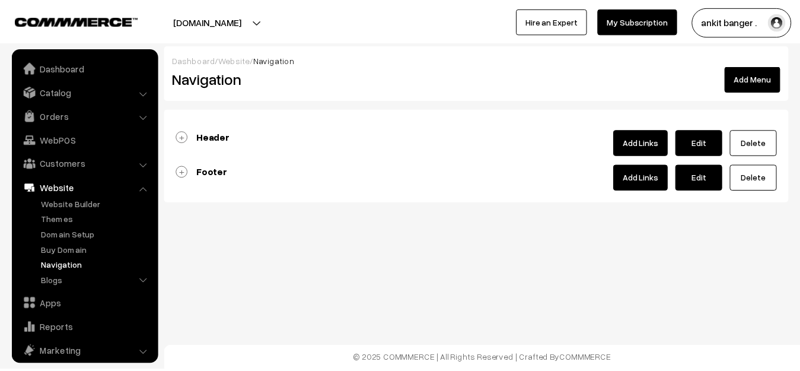
scroll to position [58, 0]
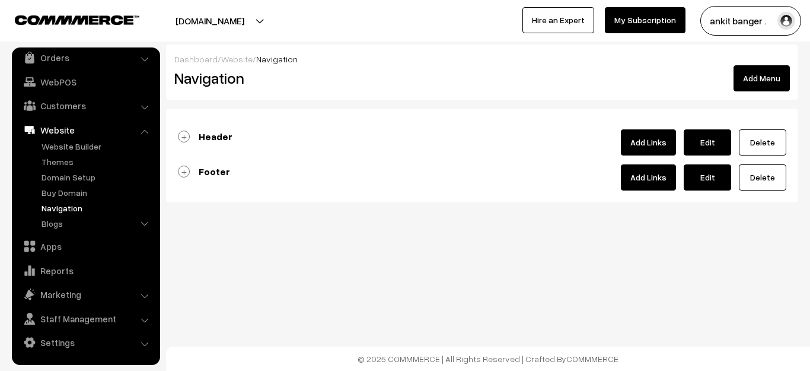
click at [197, 173] on link "Footer" at bounding box center [204, 171] width 52 height 12
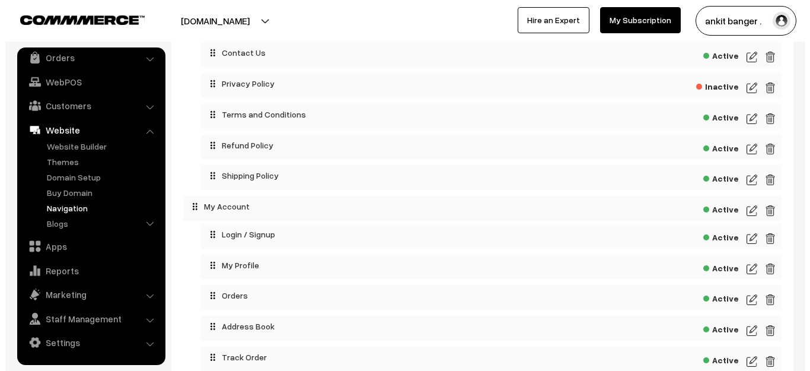
scroll to position [237, 0]
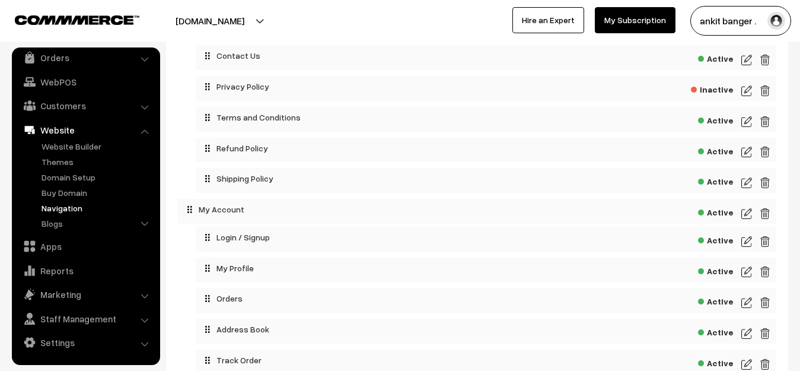
click at [717, 119] on span "Active" at bounding box center [716, 118] width 36 height 15
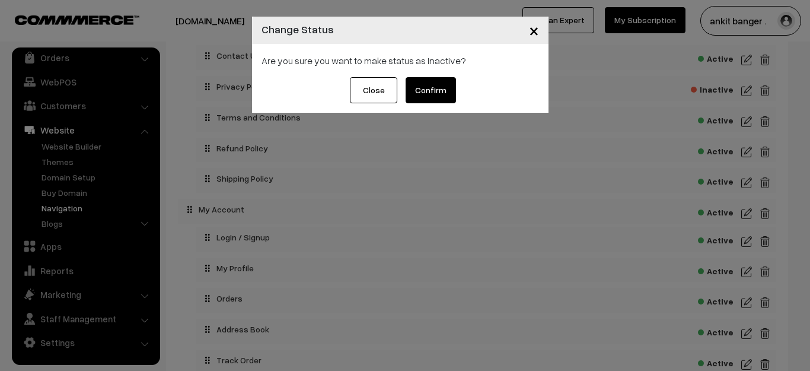
click at [433, 91] on button "Confirm" at bounding box center [431, 90] width 50 height 26
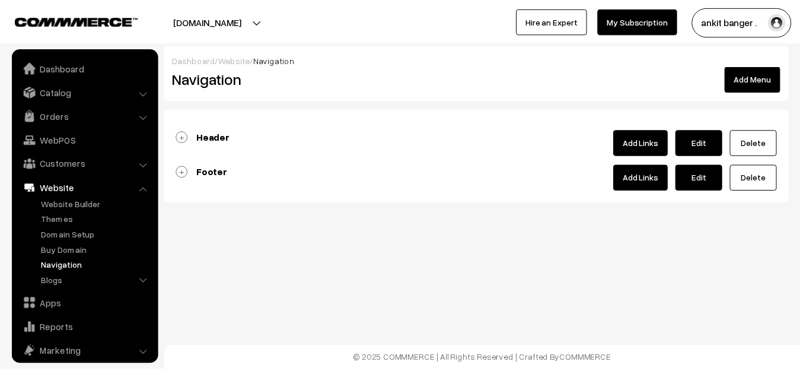
scroll to position [58, 0]
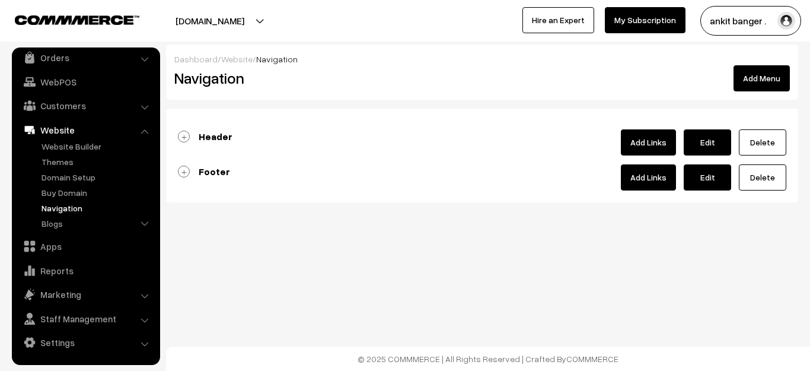
click at [209, 174] on b "Footer" at bounding box center [214, 171] width 31 height 12
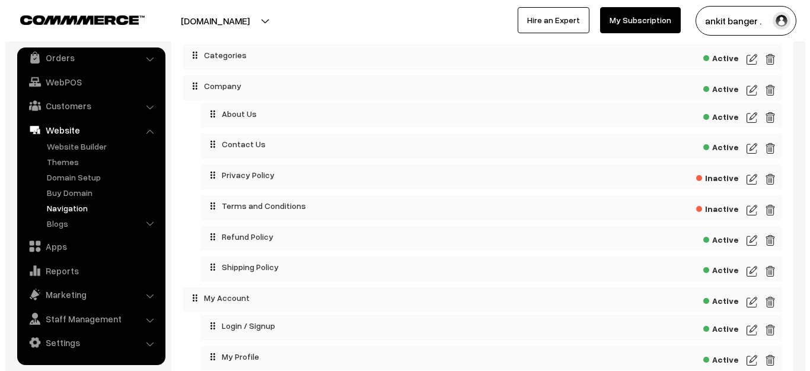
scroll to position [178, 0]
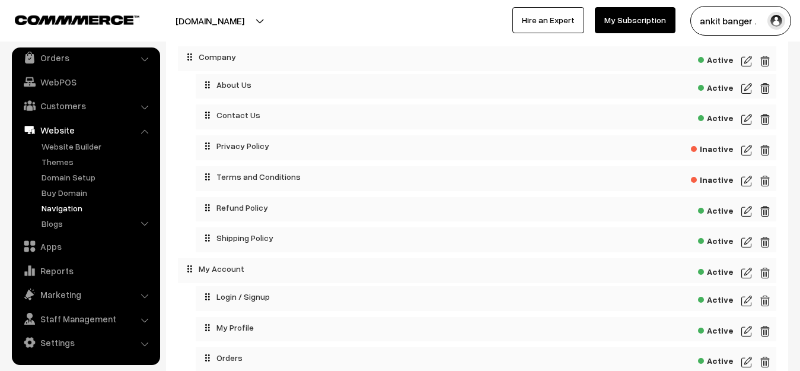
click at [719, 207] on span "Active" at bounding box center [716, 209] width 36 height 15
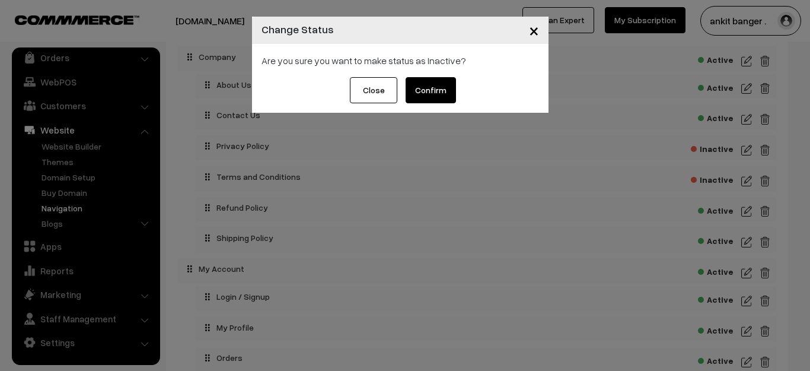
click at [436, 91] on button "Confirm" at bounding box center [431, 90] width 50 height 26
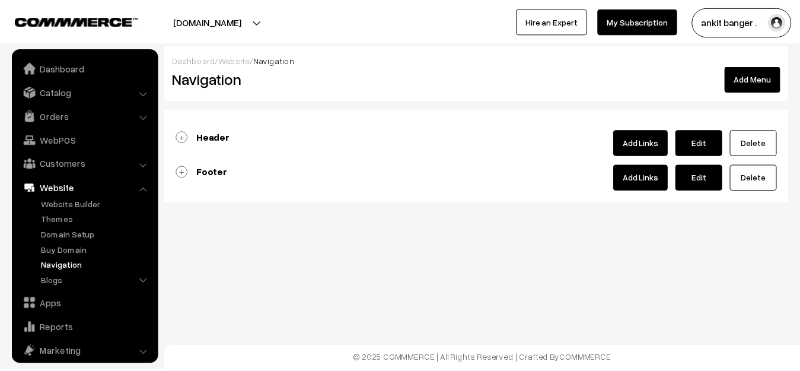
scroll to position [58, 0]
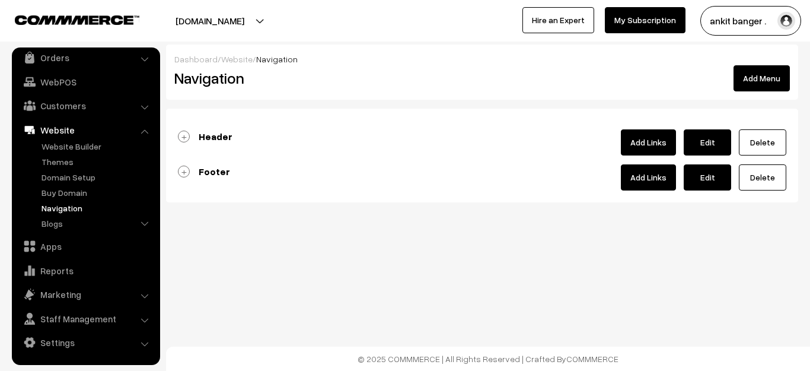
click at [212, 175] on b "Footer" at bounding box center [214, 171] width 31 height 12
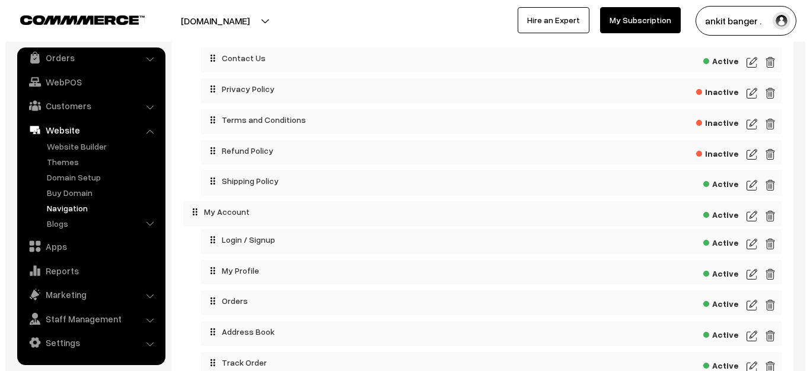
scroll to position [237, 0]
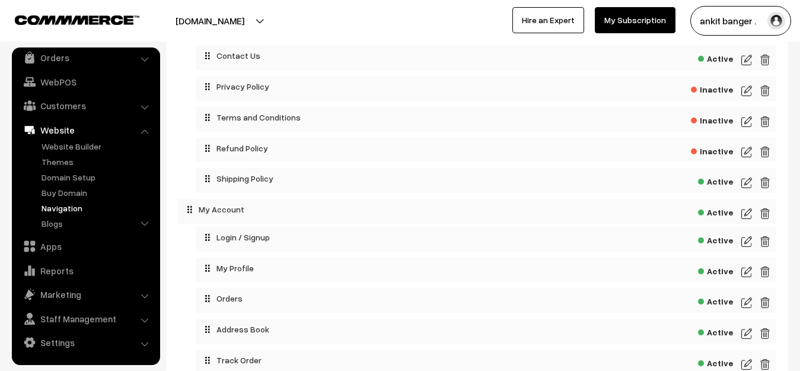
click at [714, 184] on span "Active" at bounding box center [716, 180] width 36 height 15
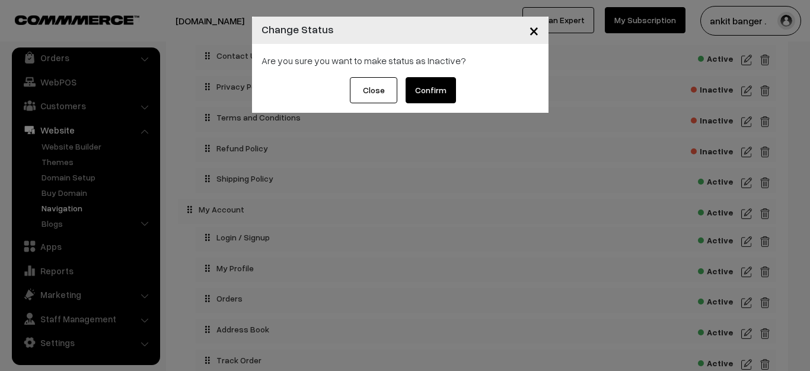
click at [433, 82] on button "Confirm" at bounding box center [431, 90] width 50 height 26
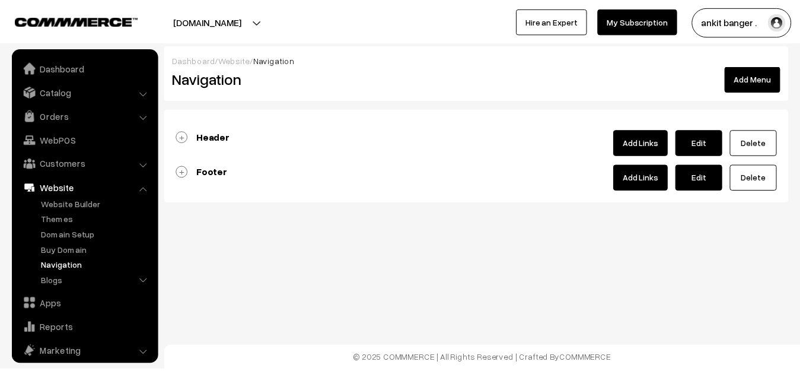
scroll to position [58, 0]
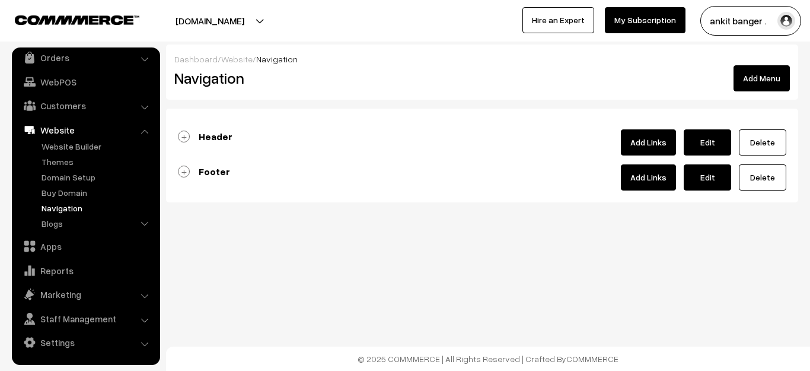
click at [219, 170] on b "Footer" at bounding box center [214, 171] width 31 height 12
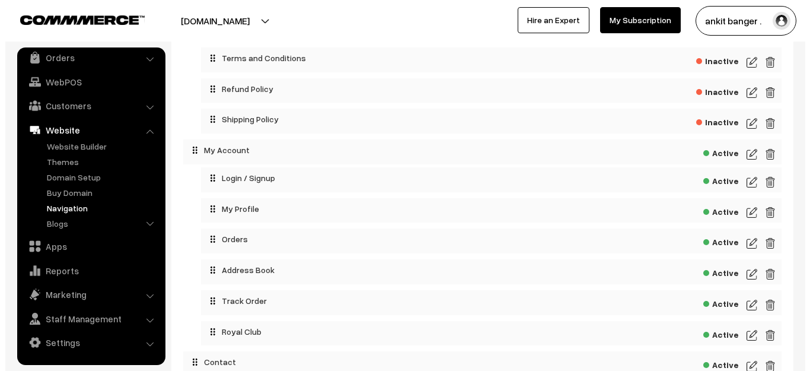
scroll to position [356, 0]
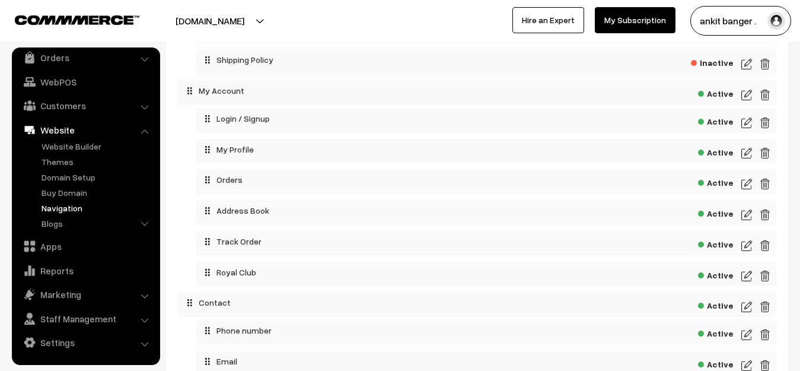
click at [711, 244] on span "Active" at bounding box center [716, 242] width 36 height 15
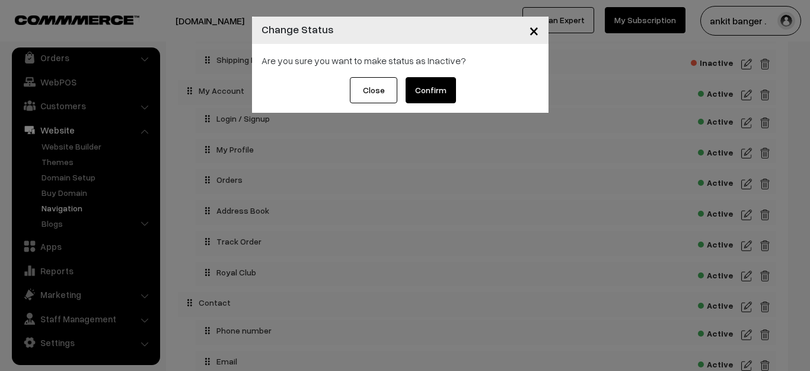
click at [419, 96] on button "Confirm" at bounding box center [431, 90] width 50 height 26
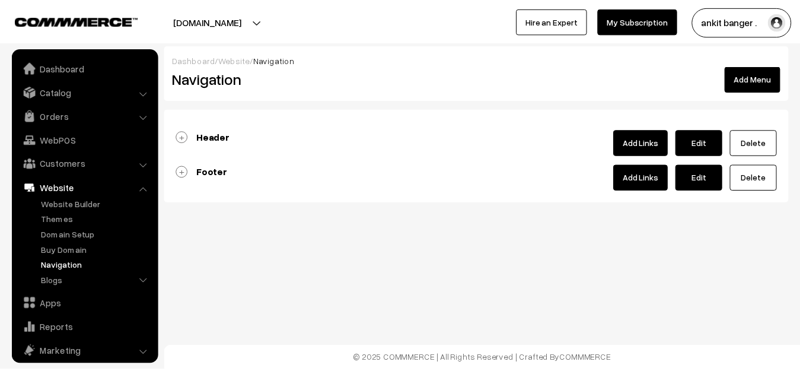
scroll to position [58, 0]
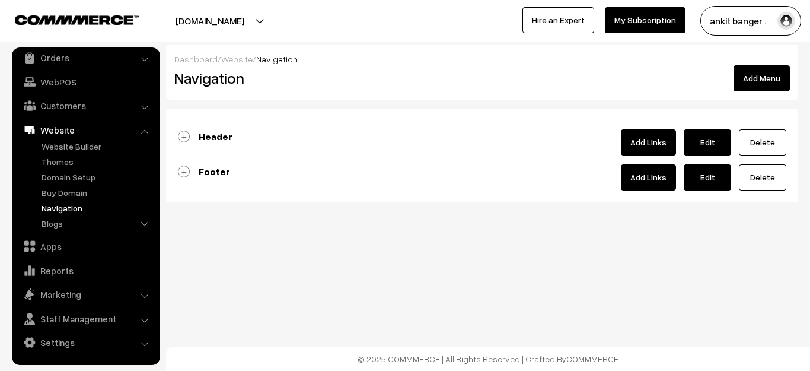
click at [216, 168] on b "Footer" at bounding box center [214, 171] width 31 height 12
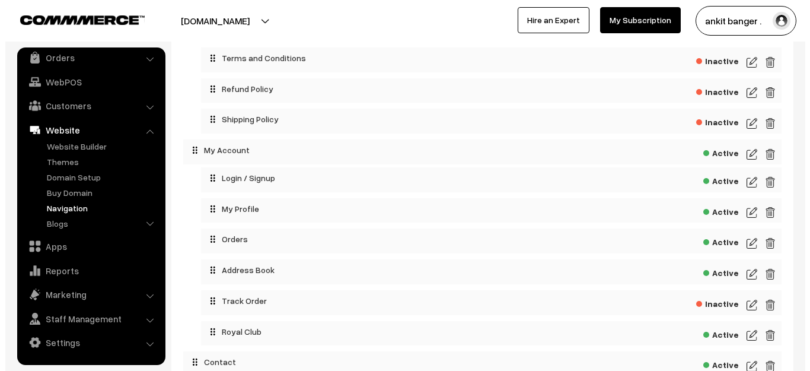
scroll to position [356, 0]
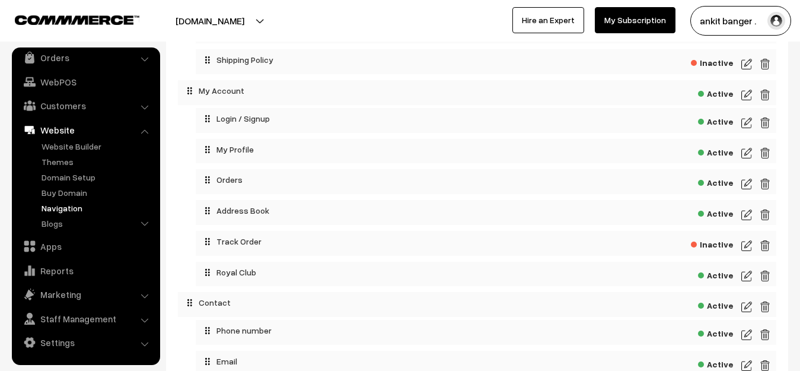
click at [717, 276] on span "Active" at bounding box center [716, 273] width 36 height 15
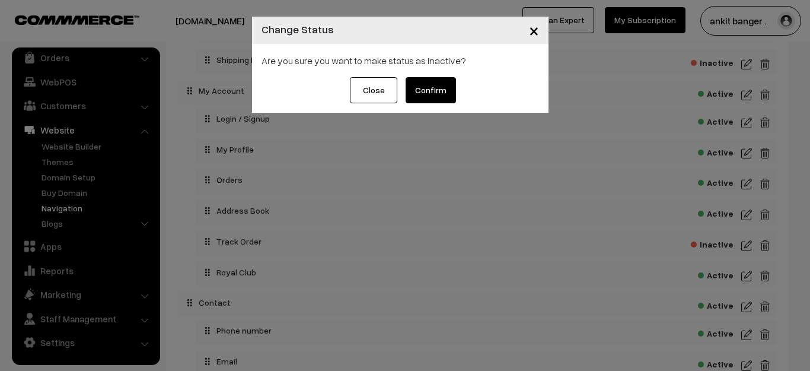
click at [429, 84] on button "Confirm" at bounding box center [431, 90] width 50 height 26
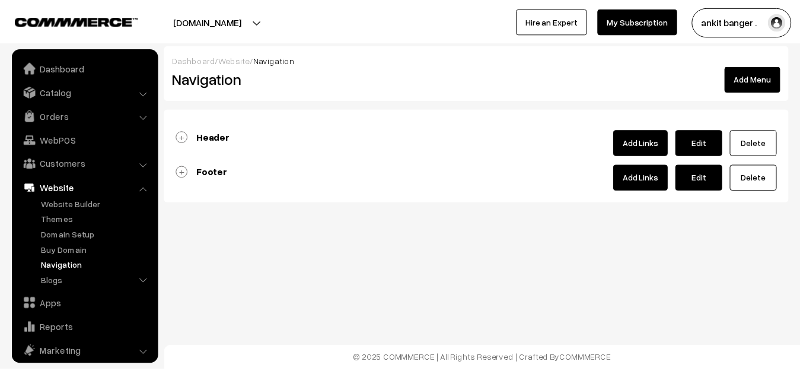
scroll to position [58, 0]
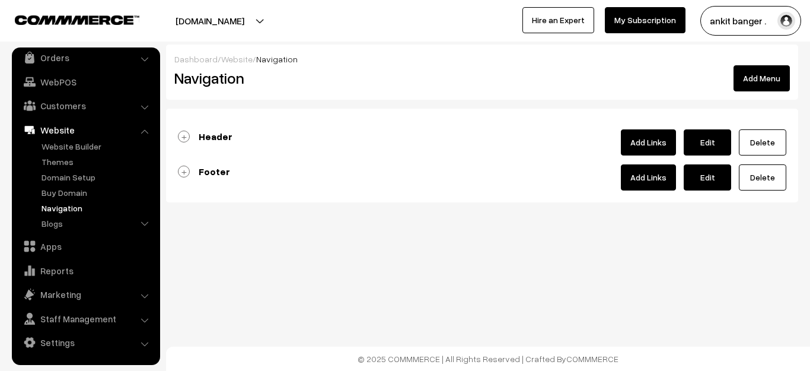
click at [219, 174] on b "Footer" at bounding box center [214, 171] width 31 height 12
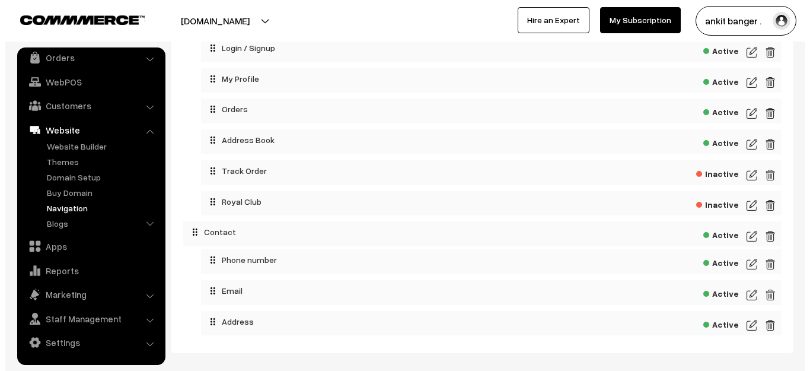
scroll to position [367, 0]
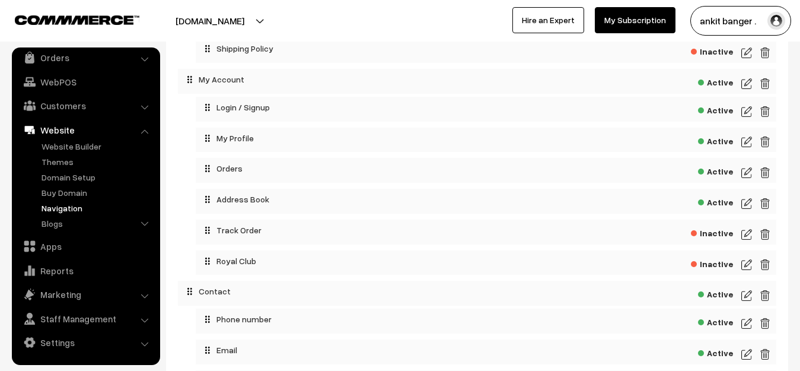
click at [717, 170] on span "Active" at bounding box center [716, 169] width 36 height 15
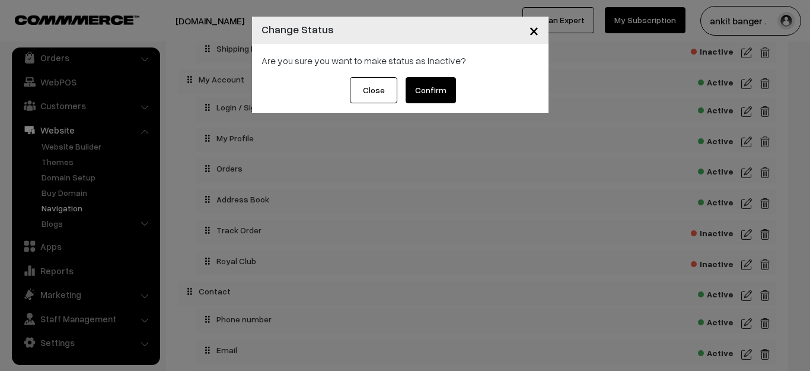
click at [419, 91] on button "Confirm" at bounding box center [431, 90] width 50 height 26
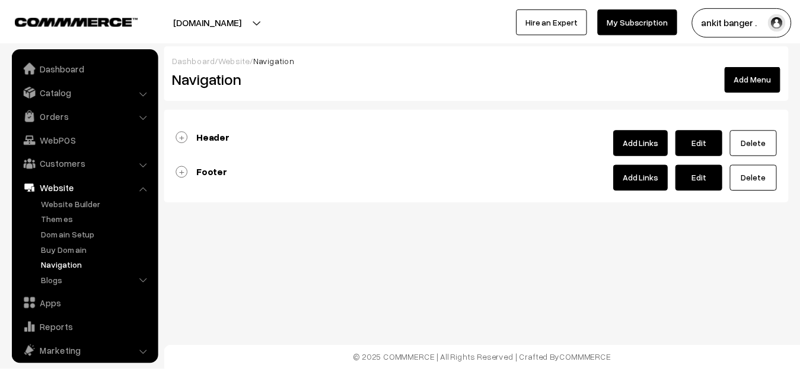
scroll to position [58, 0]
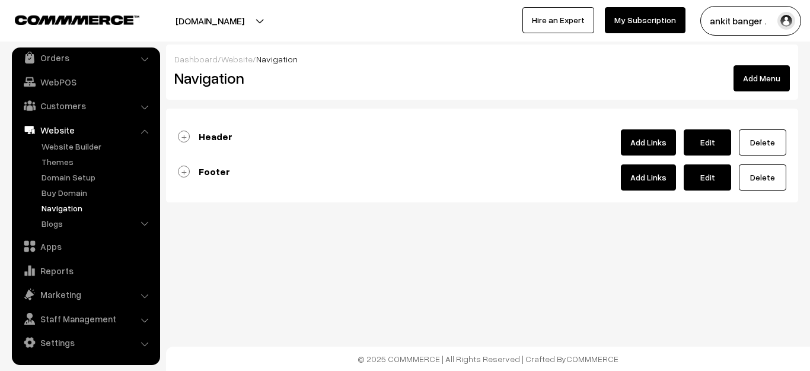
click at [219, 172] on b "Footer" at bounding box center [214, 171] width 31 height 12
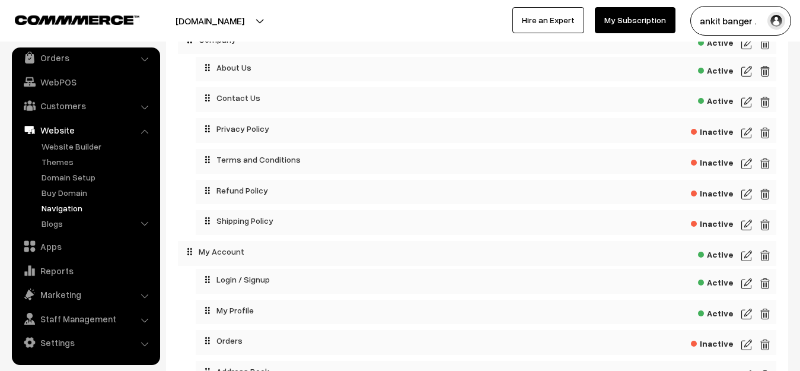
scroll to position [119, 0]
